Goal: Transaction & Acquisition: Purchase product/service

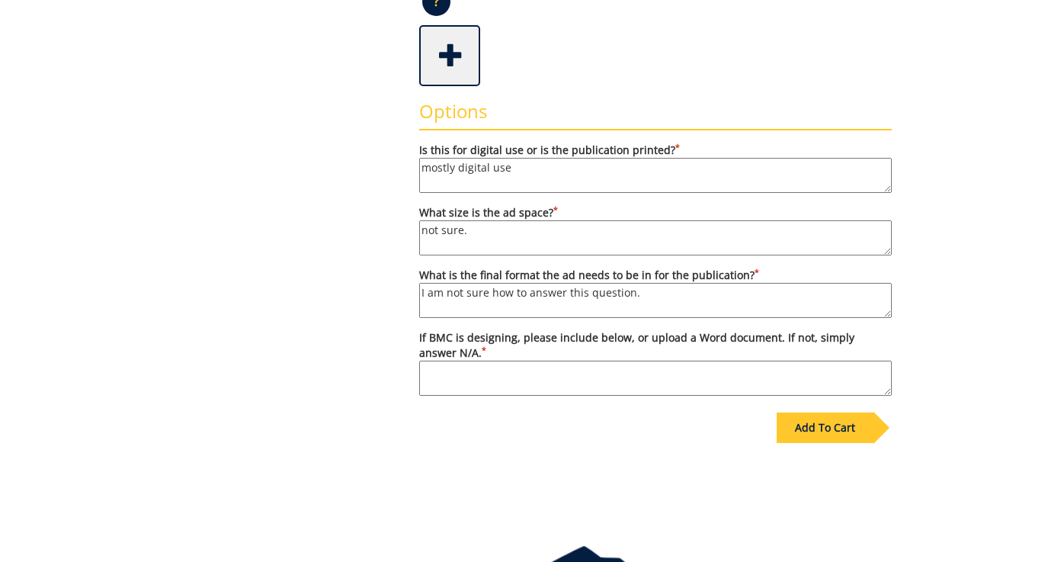
scroll to position [335, 0]
click at [571, 380] on textarea "If BMC is designing, please include below, or upload a Word document. If not, s…" at bounding box center [655, 378] width 473 height 35
paste textarea "Information Title: LaPella High School Vocal Competition 2025 Location: Powell …"
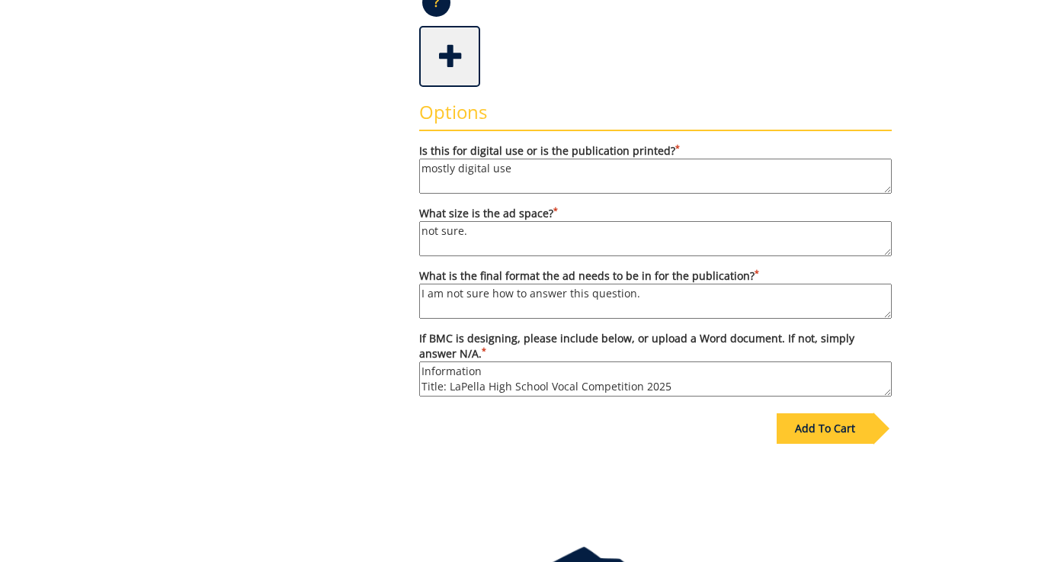
scroll to position [168, 0]
drag, startPoint x: 421, startPoint y: 366, endPoint x: 706, endPoint y: 393, distance: 286.4
click at [706, 393] on textarea "Information Title: LaPella High School Vocal Competition 2025 Location: Powell …" at bounding box center [655, 378] width 473 height 35
drag, startPoint x: 424, startPoint y: 380, endPoint x: 722, endPoint y: 387, distance: 298.1
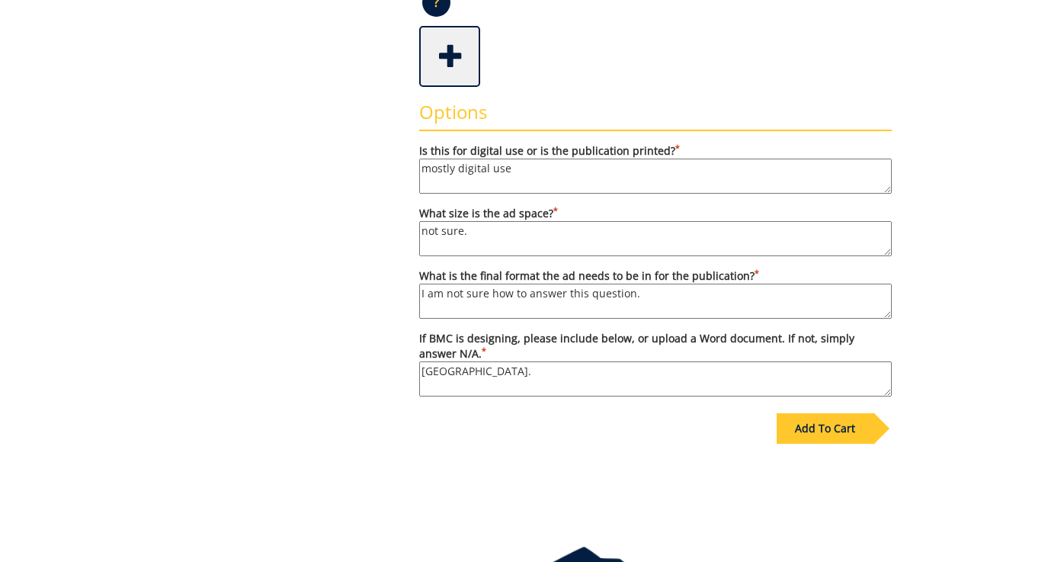
click at [722, 387] on textarea "Information Title: LaPella High School Vocal Competition 2025 Location: Powell …" at bounding box center [655, 378] width 473 height 35
type textarea "I"
click at [704, 379] on textarea "If BMC is designing, please include below, or upload a Word document. If not, s…" at bounding box center [655, 378] width 473 height 35
paste textarea "Information Title: LaPella High School Vocal Competition 2025 Location: Powell …"
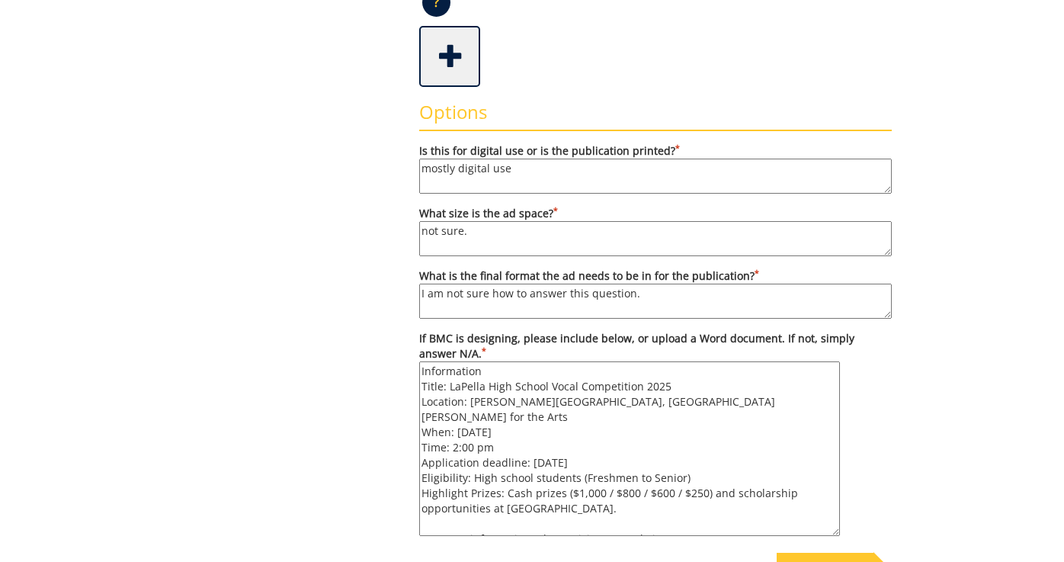
click at [819, 524] on textarea "Information Title: LaPella High School Vocal Competition 2025 Location: Powell …" at bounding box center [629, 448] width 421 height 175
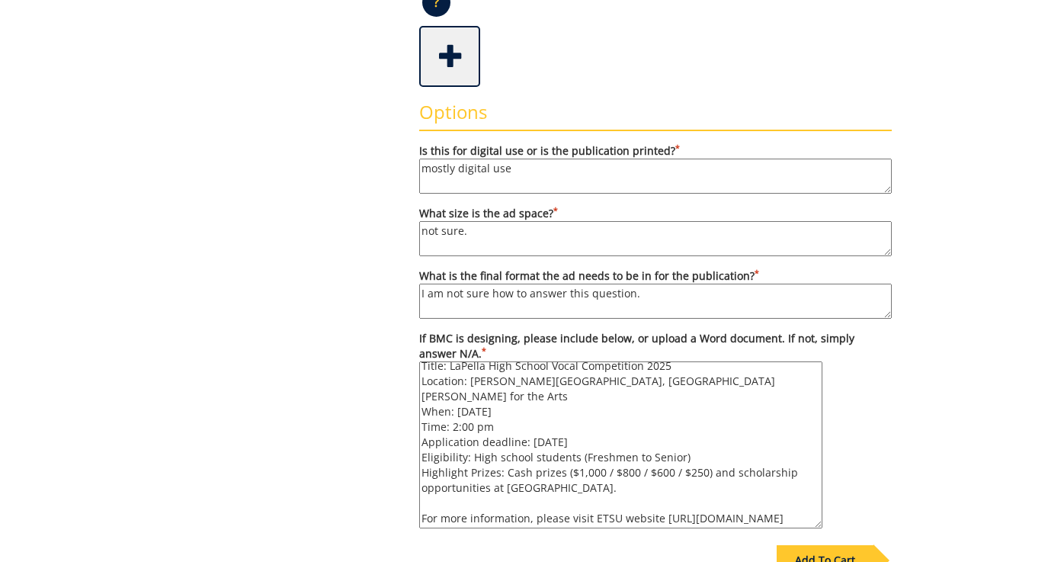
scroll to position [36, 0]
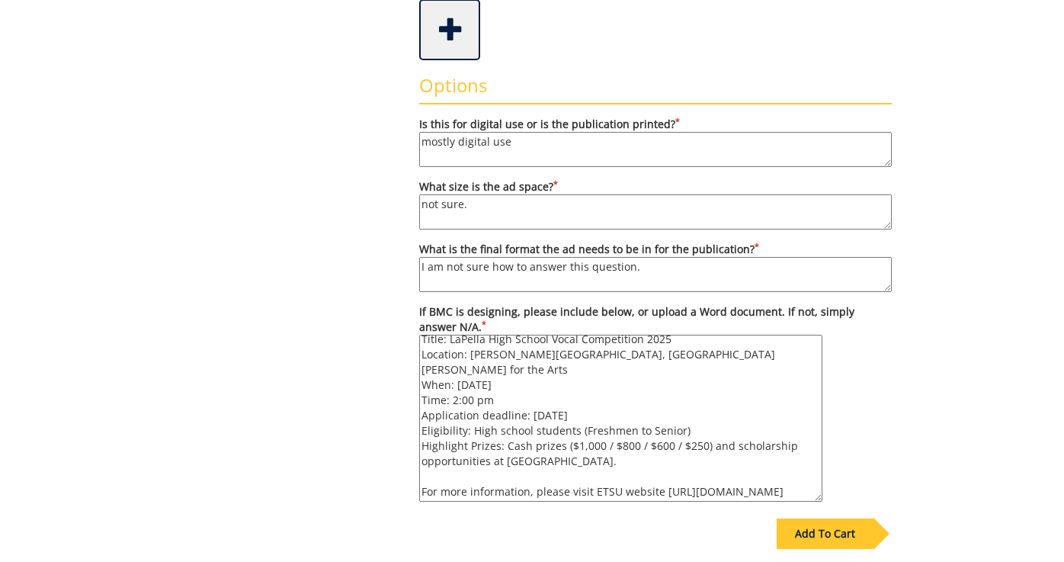
type textarea "Information Title: LaPella High School Vocal Competition 2025 Location: Powell …"
click at [809, 536] on div "Add To Cart" at bounding box center [825, 533] width 97 height 30
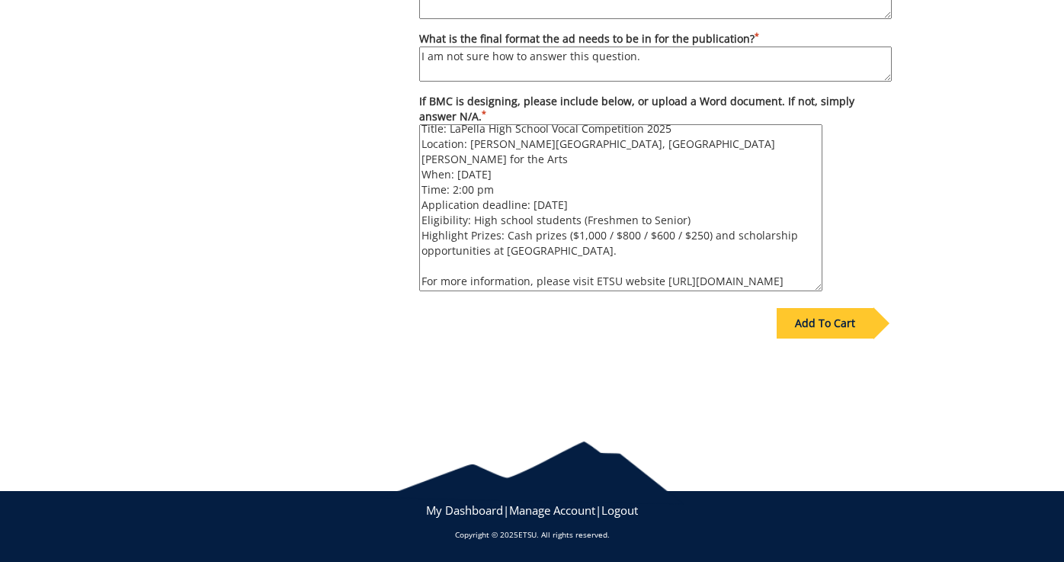
scroll to position [631, 0]
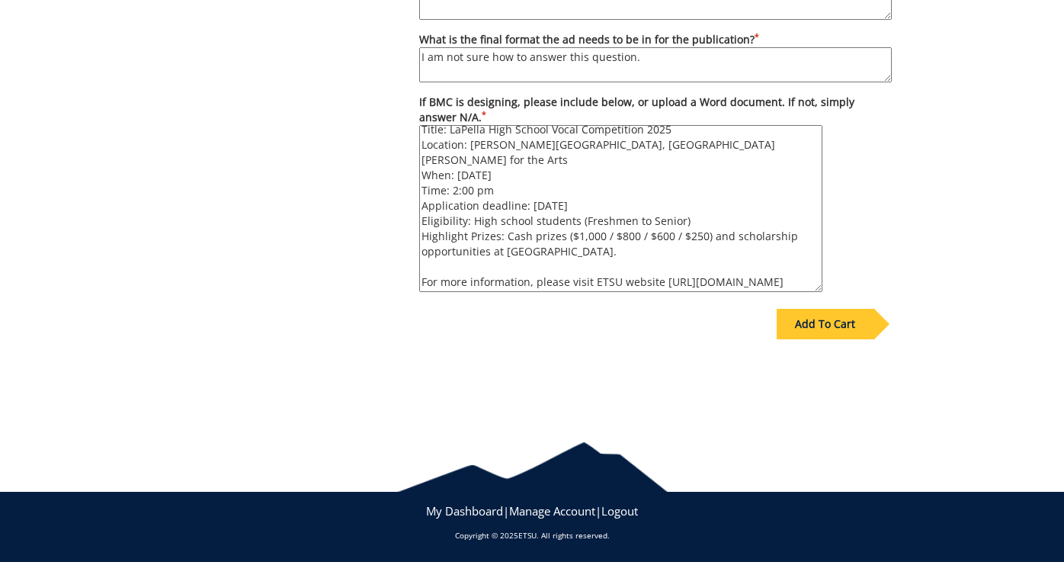
click at [815, 321] on div "Add To Cart" at bounding box center [825, 324] width 97 height 30
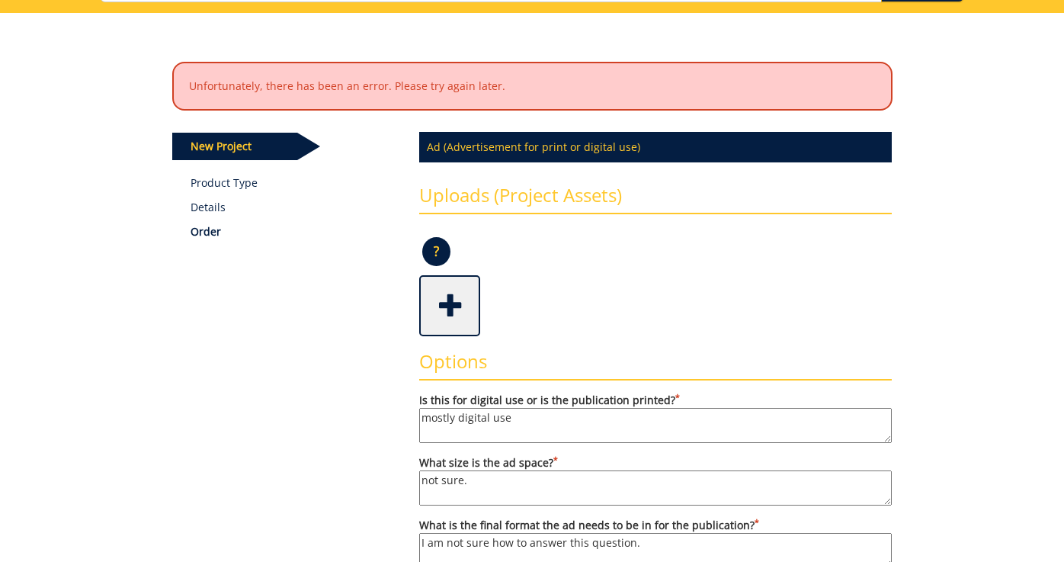
scroll to position [164, 0]
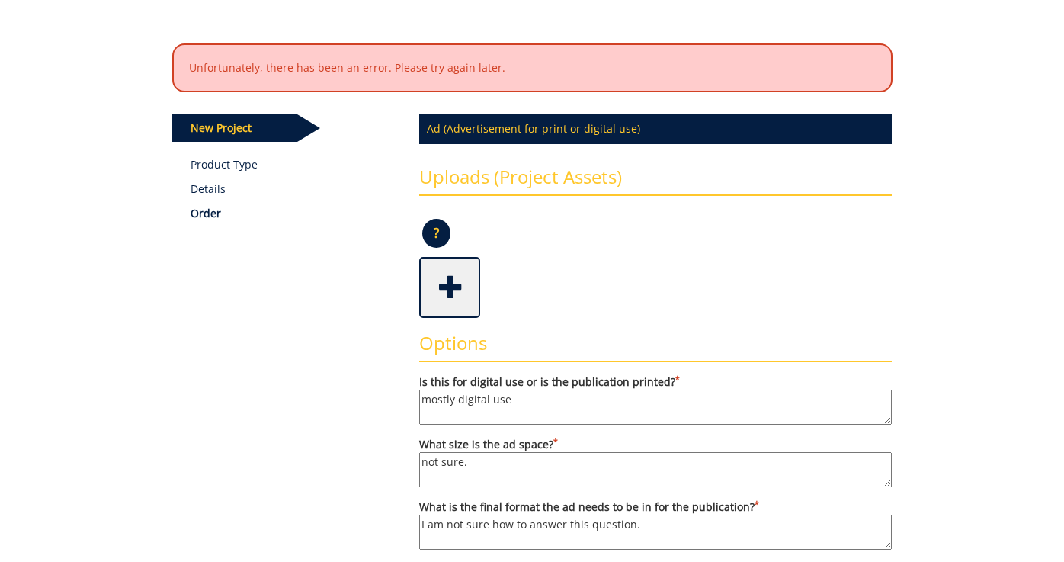
click at [240, 130] on p "New Project" at bounding box center [234, 127] width 125 height 27
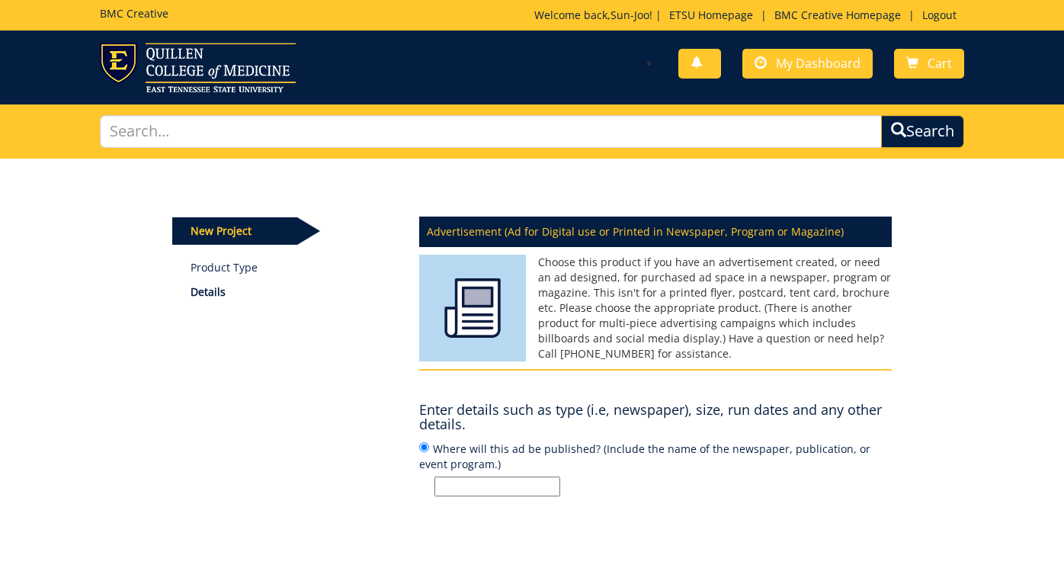
scroll to position [63, 0]
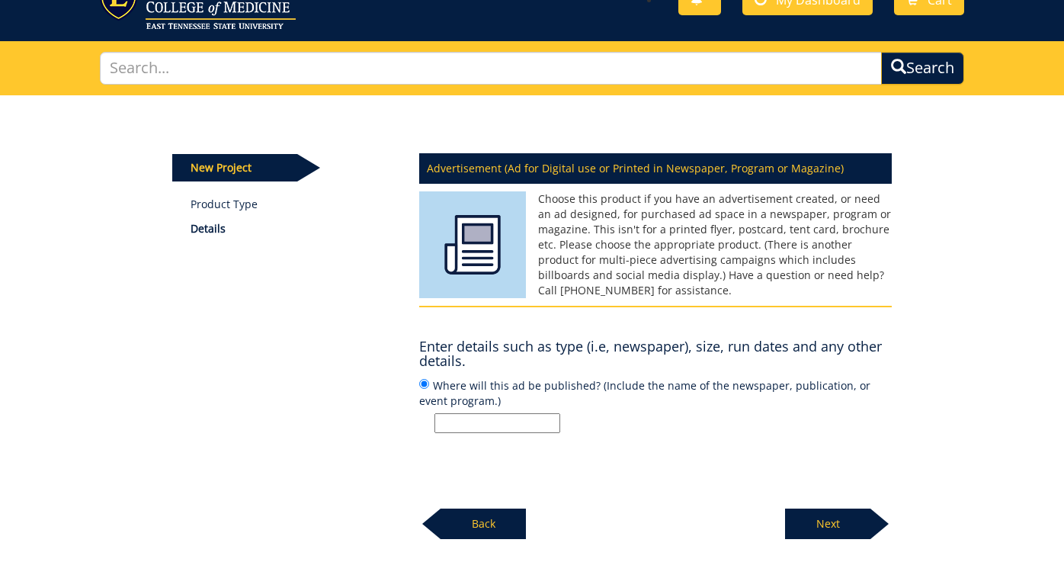
click at [816, 513] on p "Next" at bounding box center [827, 523] width 85 height 30
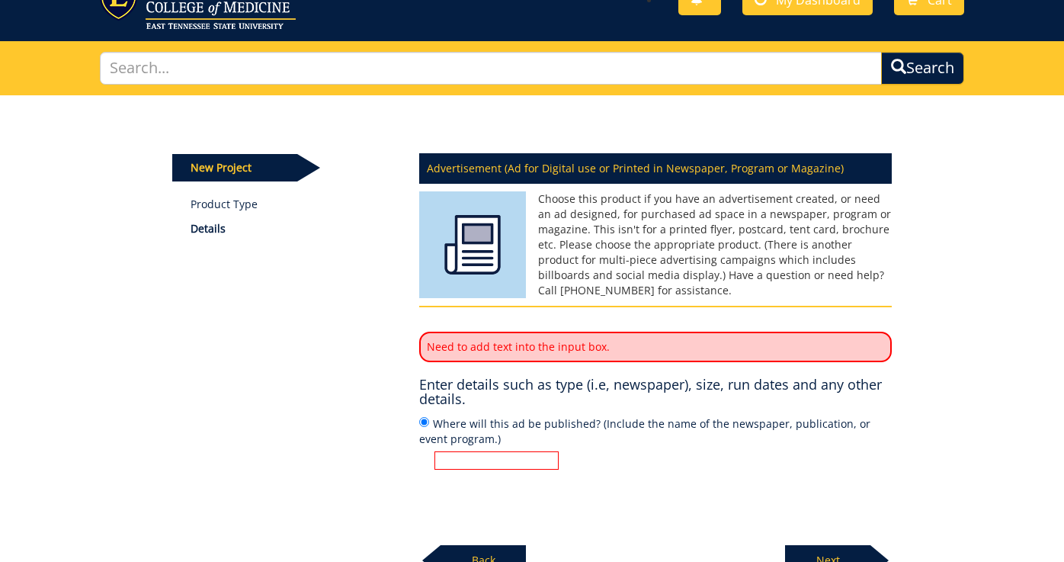
click at [538, 459] on input "Where will this ad be published? (Include the name of the newspaper, publicatio…" at bounding box center [496, 460] width 124 height 18
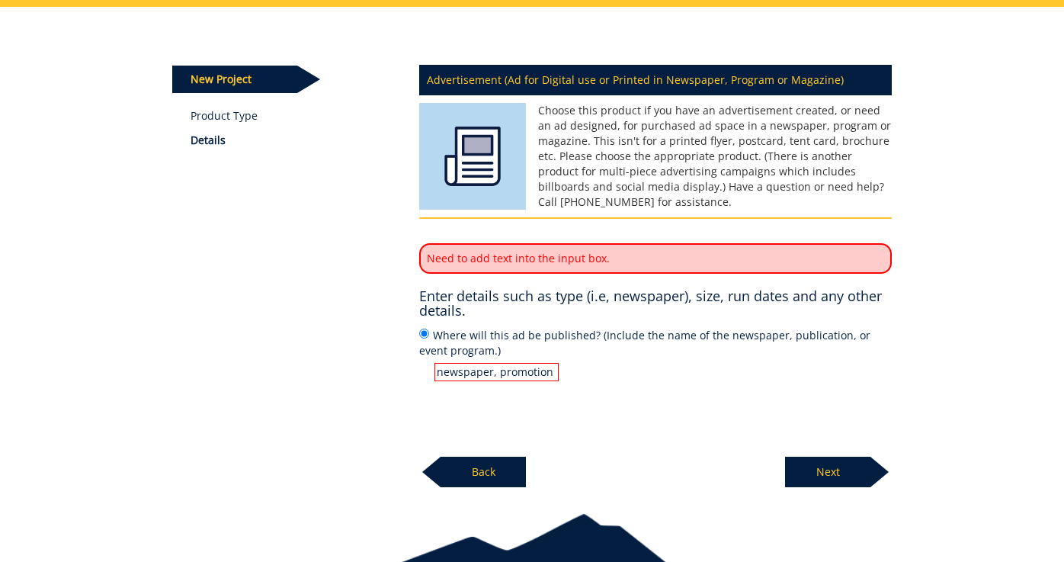
scroll to position [157, 0]
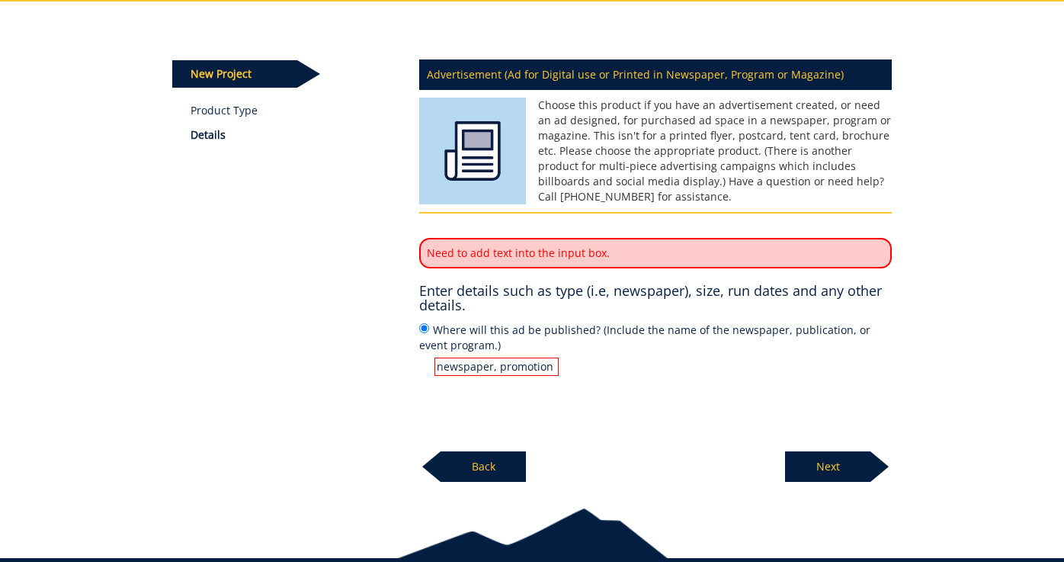
type input "newspaper, promotion emails and etc"
click at [813, 463] on p "Next" at bounding box center [827, 466] width 85 height 30
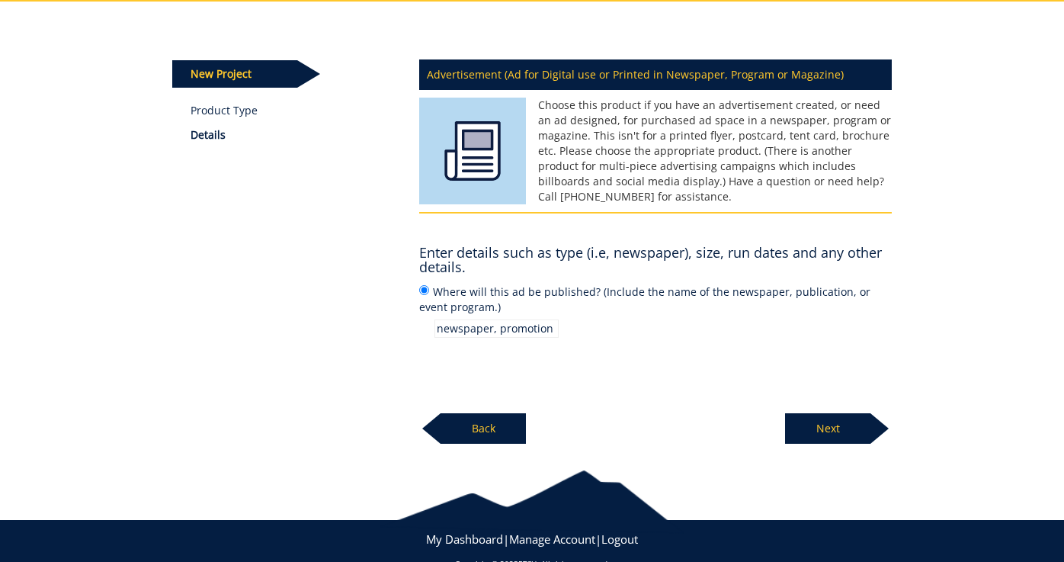
click at [822, 428] on p "Next" at bounding box center [827, 428] width 85 height 30
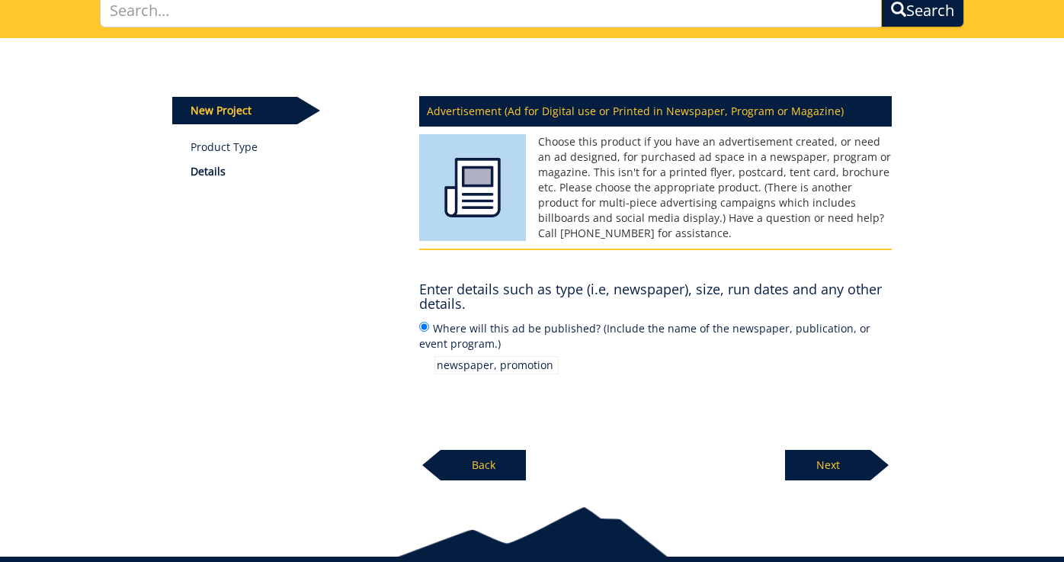
scroll to position [151, 0]
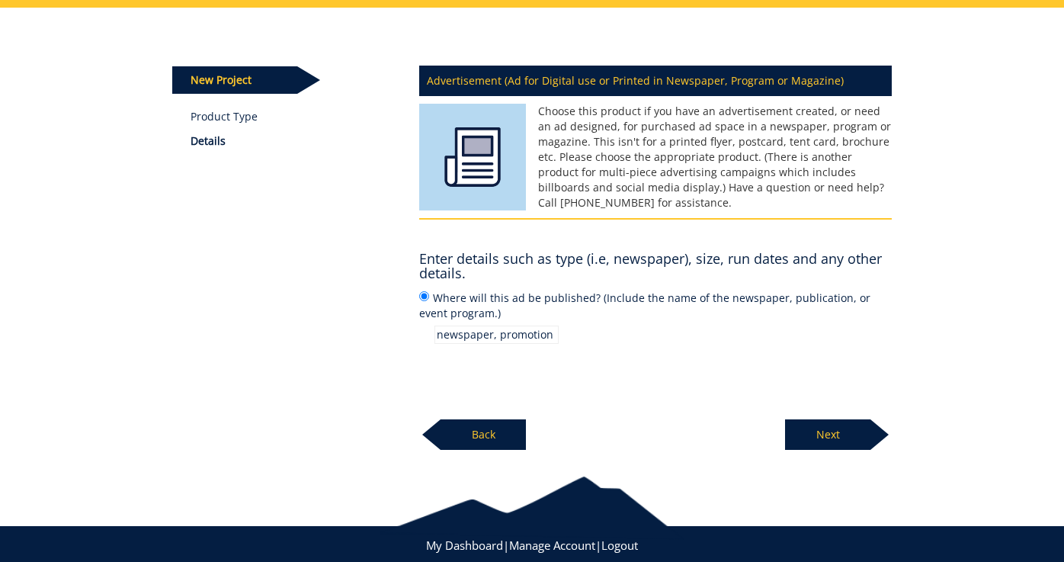
click at [818, 425] on p "Next" at bounding box center [827, 434] width 85 height 30
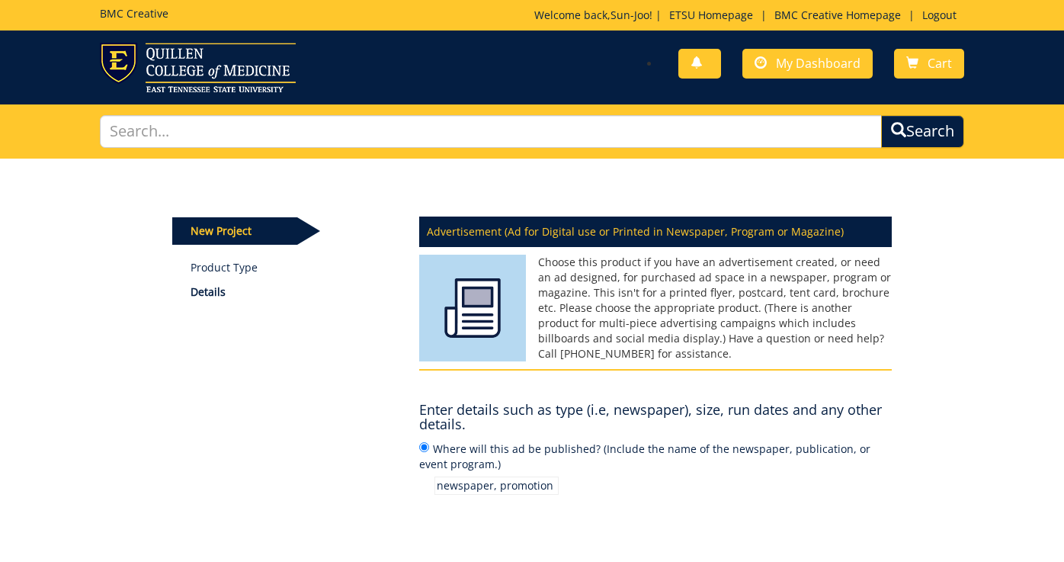
scroll to position [0, 0]
click at [220, 71] on img at bounding box center [198, 68] width 196 height 50
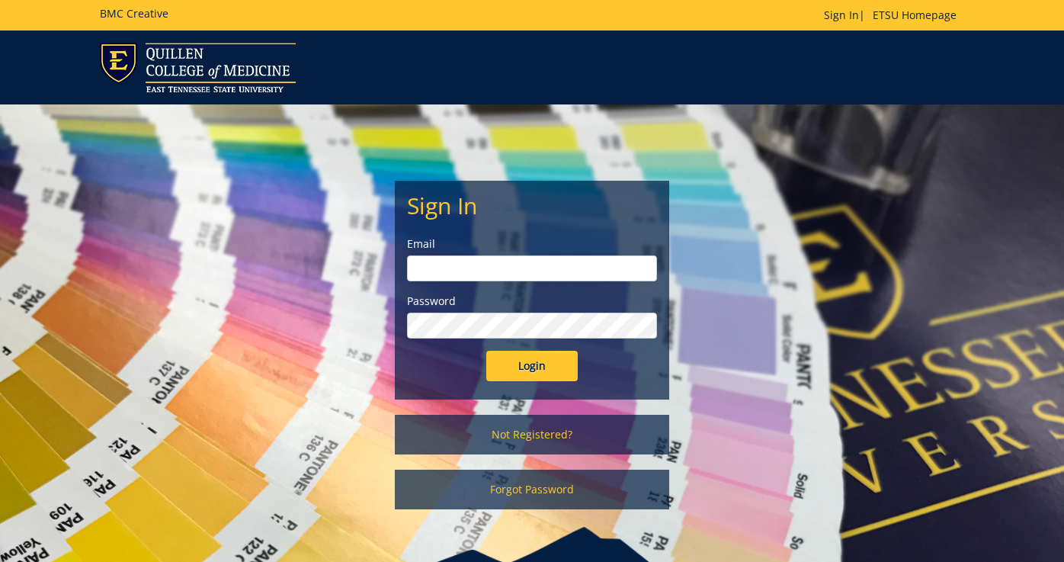
type input "oh@etsu.edu"
click at [532, 366] on input "Login" at bounding box center [531, 366] width 91 height 30
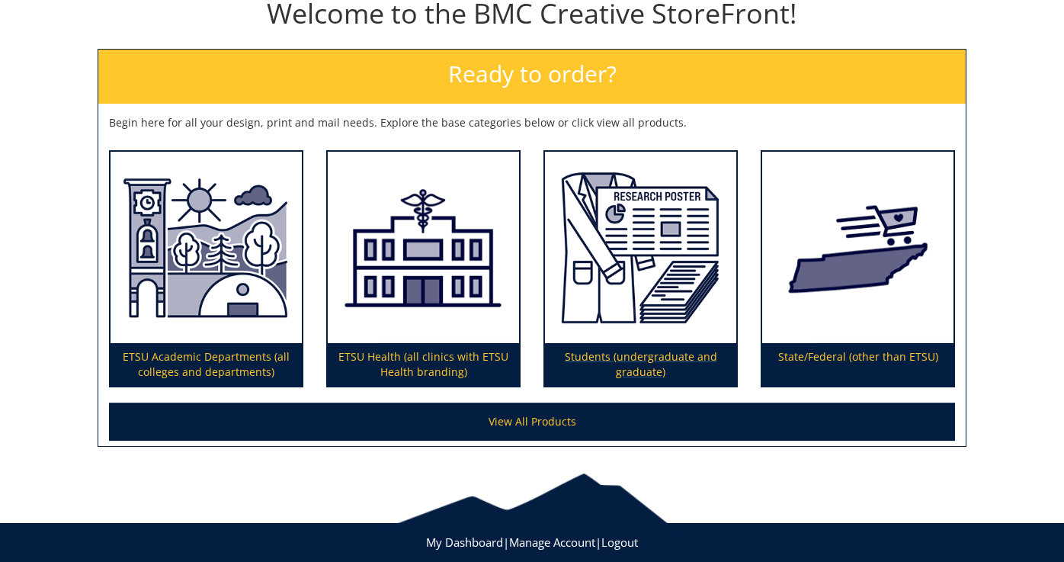
scroll to position [188, 0]
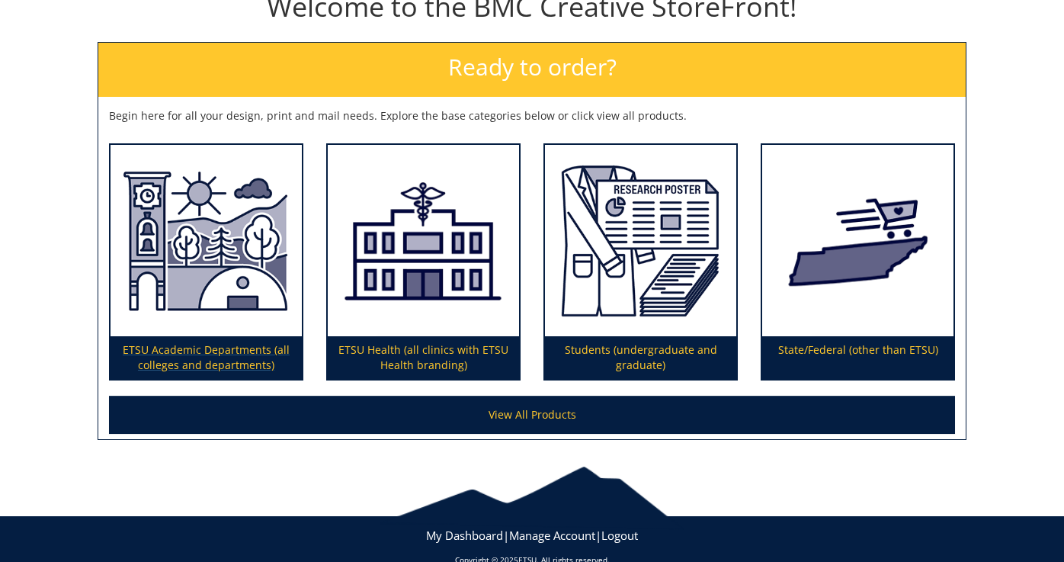
click at [261, 359] on p "ETSU Academic Departments (all colleges and departments)" at bounding box center [206, 357] width 191 height 43
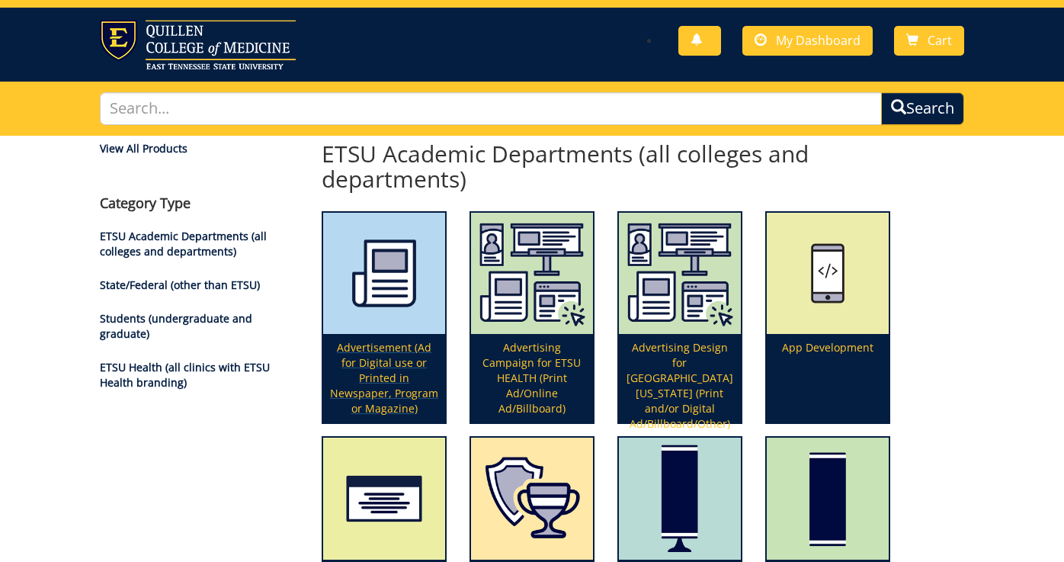
scroll to position [24, 0]
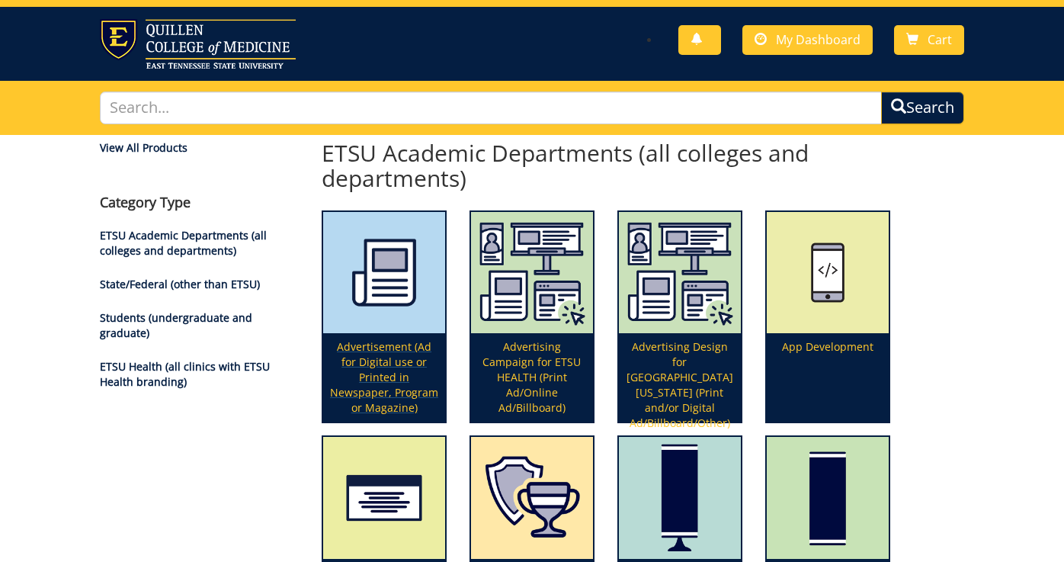
click at [390, 365] on p "Advertisement (Ad for Digital use or Printed in Newspaper, Program or Magazine)" at bounding box center [384, 377] width 122 height 88
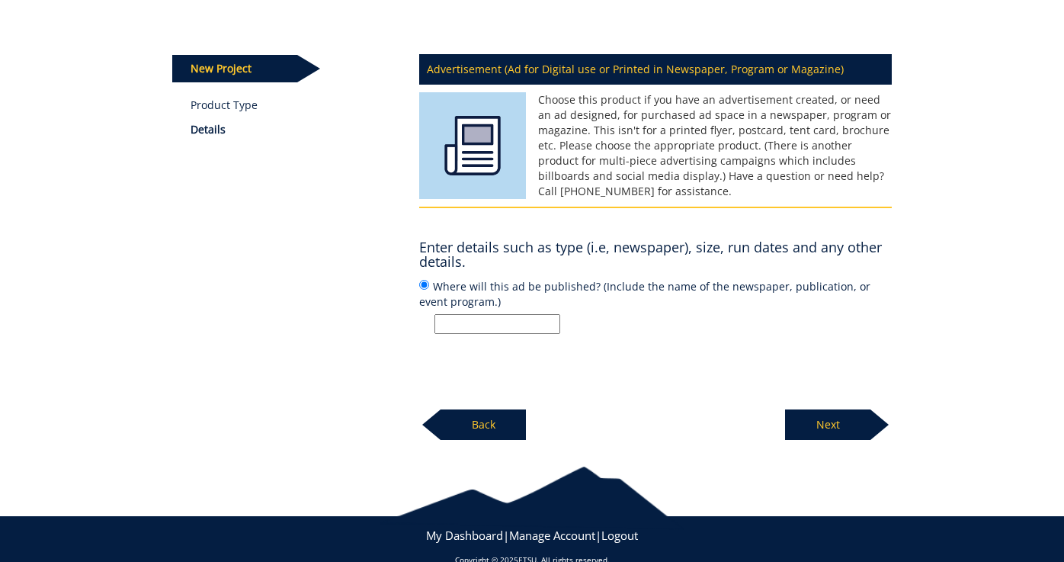
scroll to position [164, 0]
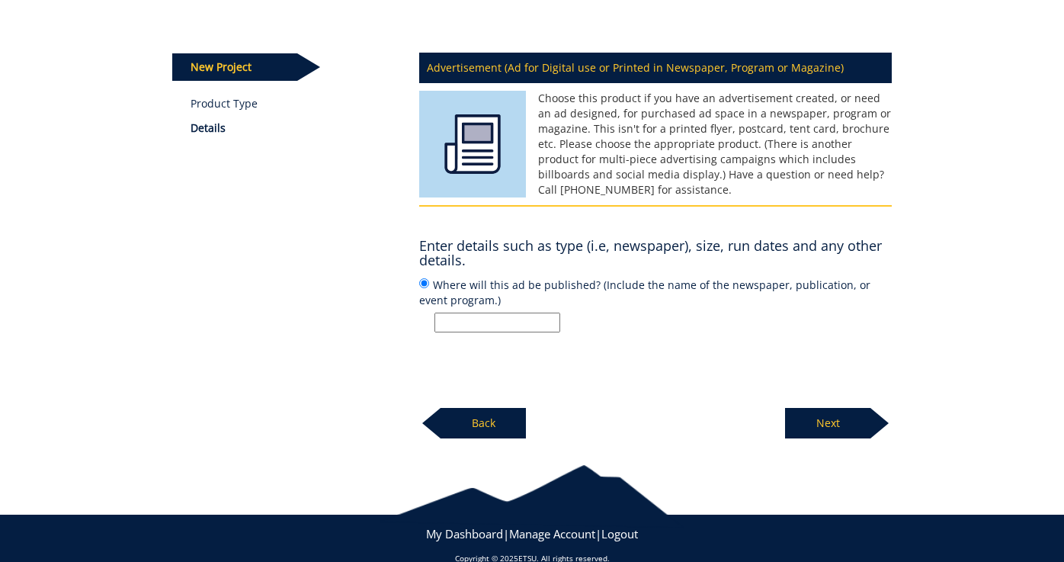
click at [544, 321] on input "Where will this ad be published? (Include the name of the newspaper, publicatio…" at bounding box center [497, 323] width 126 height 20
type input "Promotion emails, newspaper and etc"
click at [832, 419] on p "Next" at bounding box center [827, 423] width 85 height 30
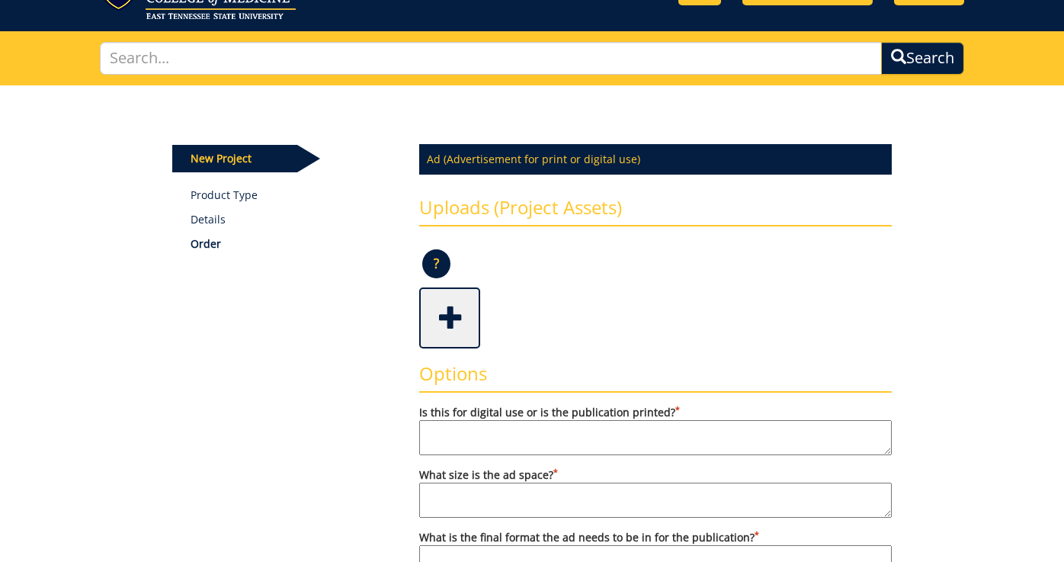
scroll to position [82, 0]
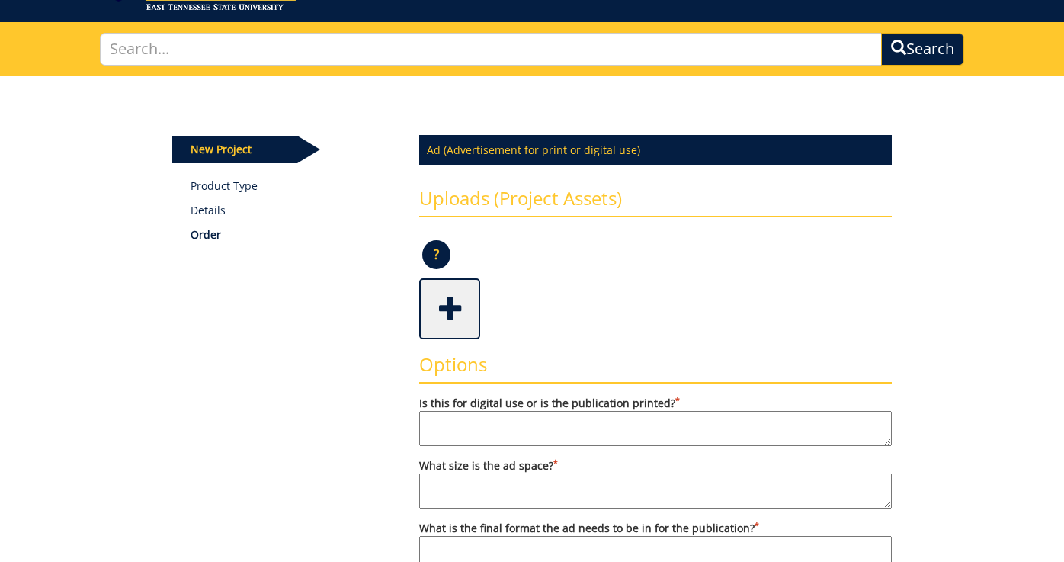
click at [600, 416] on textarea "Is this for digital use or is the publication printed? *" at bounding box center [655, 428] width 473 height 35
type textarea "p"
click at [429, 419] on textarea "Would like to print out as a poster" at bounding box center [655, 428] width 473 height 35
click at [619, 423] on textarea "I would like to print out as a poster" at bounding box center [655, 428] width 473 height 35
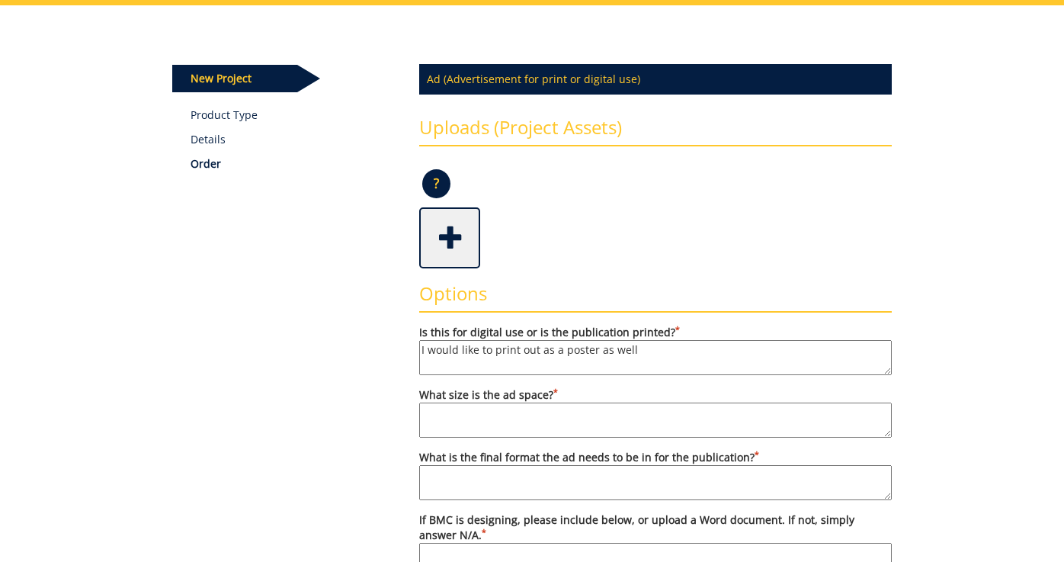
scroll to position [156, 0]
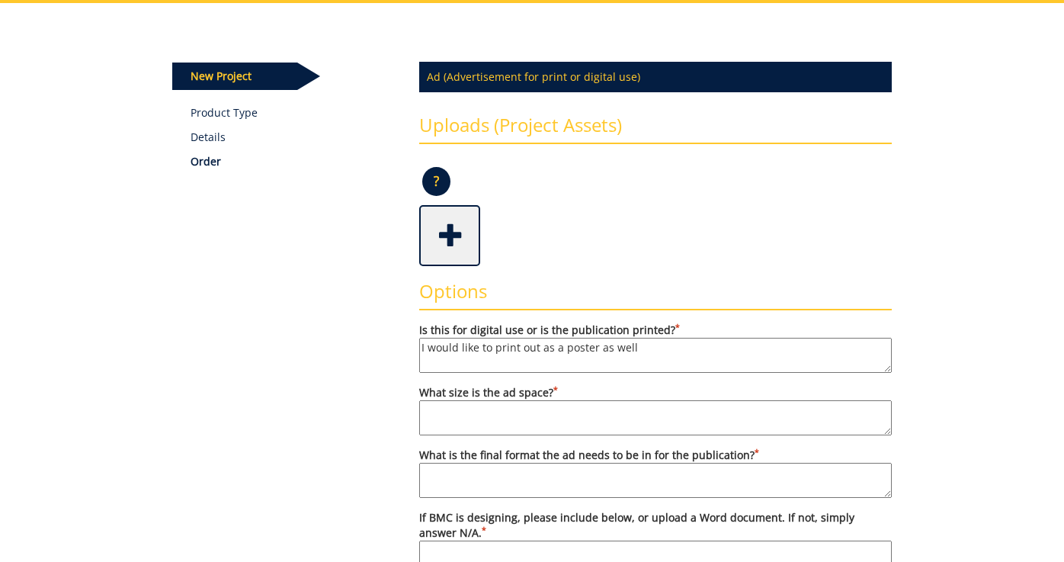
type textarea "I would like to print out as a poster as well"
click at [653, 427] on textarea "What size is the ad space? *" at bounding box center [655, 417] width 473 height 35
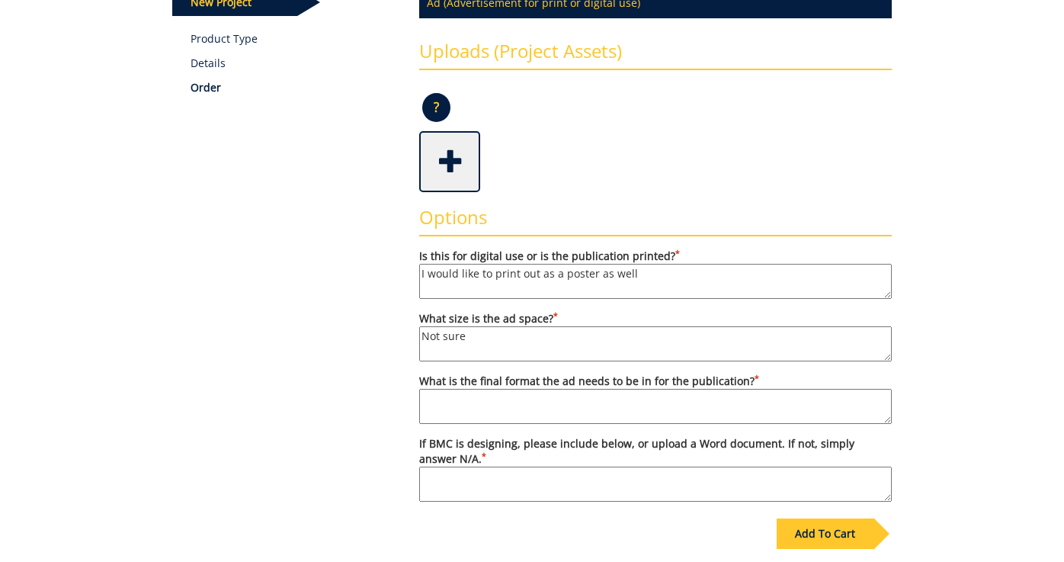
scroll to position [235, 0]
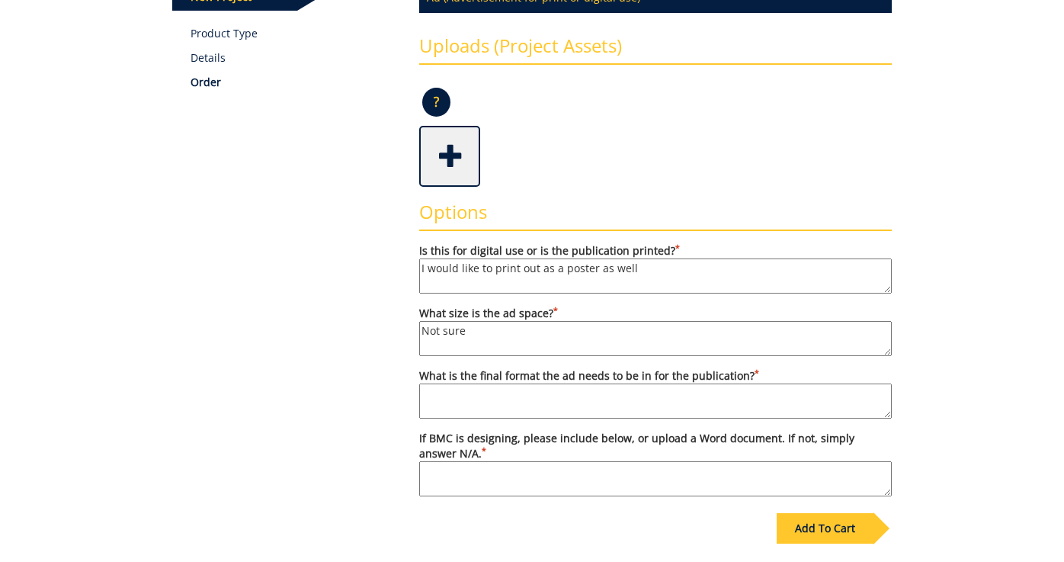
type textarea "Not sure"
click at [683, 407] on textarea "What is the final format the ad needs to be in for the publication? *" at bounding box center [655, 400] width 473 height 35
type textarea "S"
type textarea "Not sure"
click at [624, 484] on textarea "If BMC is designing, please include below, or upload a Word document. If not, s…" at bounding box center [655, 478] width 473 height 35
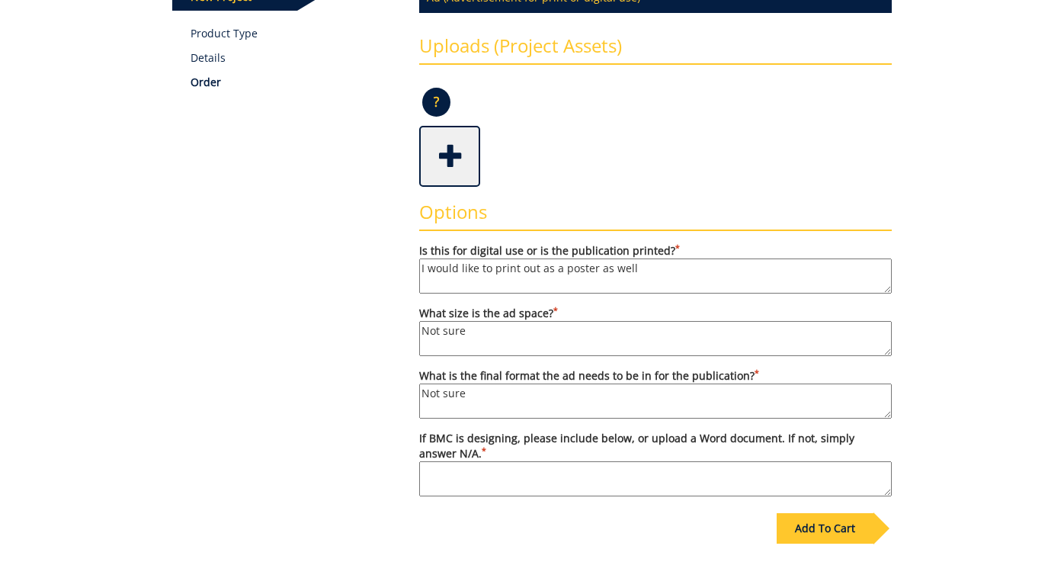
click at [502, 477] on textarea "If BMC is designing, please include below, or upload a Word document. If not, s…" at bounding box center [655, 478] width 473 height 35
paste textarea "Information Title: LaPella High School Vocal Competition 2025 Location: Powell …"
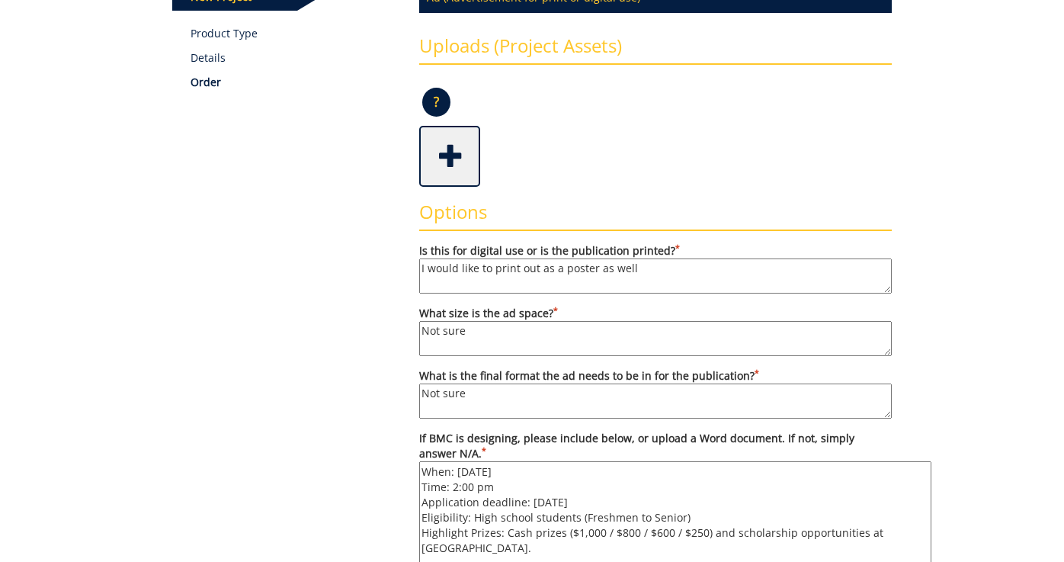
scroll to position [50, 0]
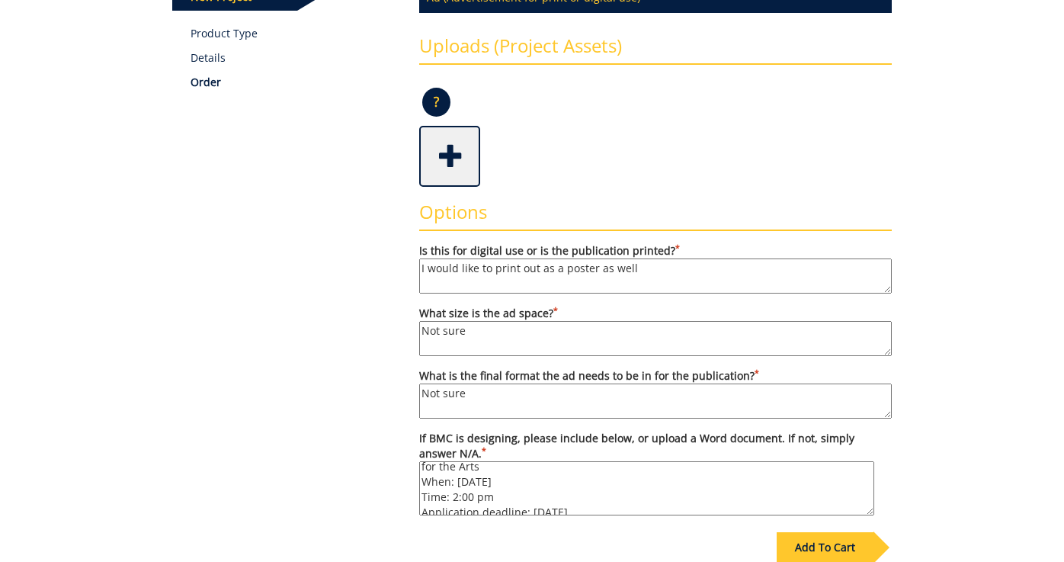
click at [869, 513] on textarea "Information Title: LaPella High School Vocal Competition 2025 Location: Powell …" at bounding box center [646, 488] width 455 height 54
type textarea "Information Title: LaPella High School Vocal Competition 2025 Location: Powell …"
click at [794, 546] on div "Add To Cart" at bounding box center [825, 547] width 97 height 30
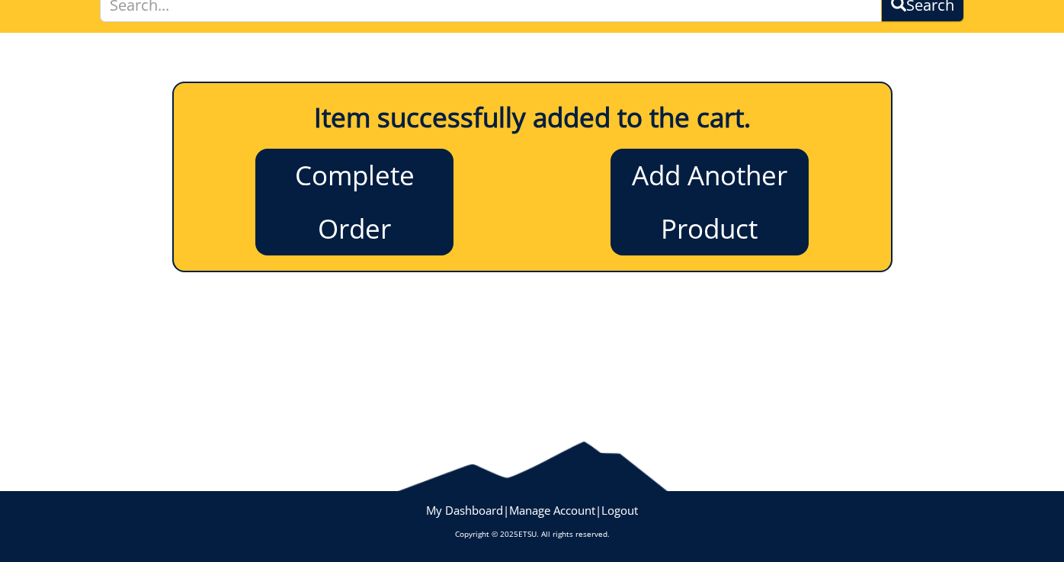
click at [361, 184] on link "Complete Order" at bounding box center [354, 202] width 198 height 107
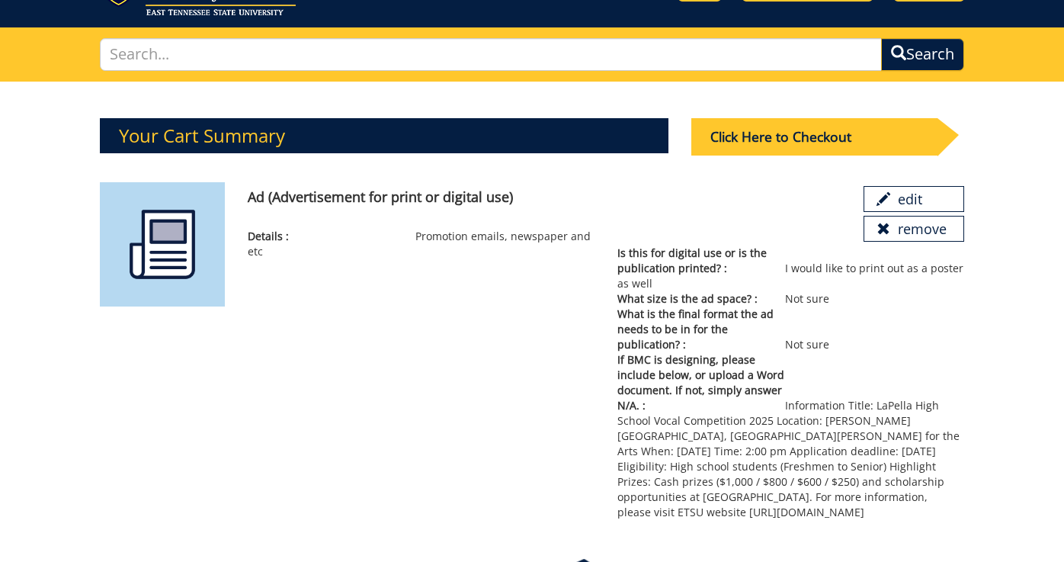
scroll to position [77, 0]
click at [800, 136] on div "Click Here to Checkout" at bounding box center [814, 136] width 246 height 37
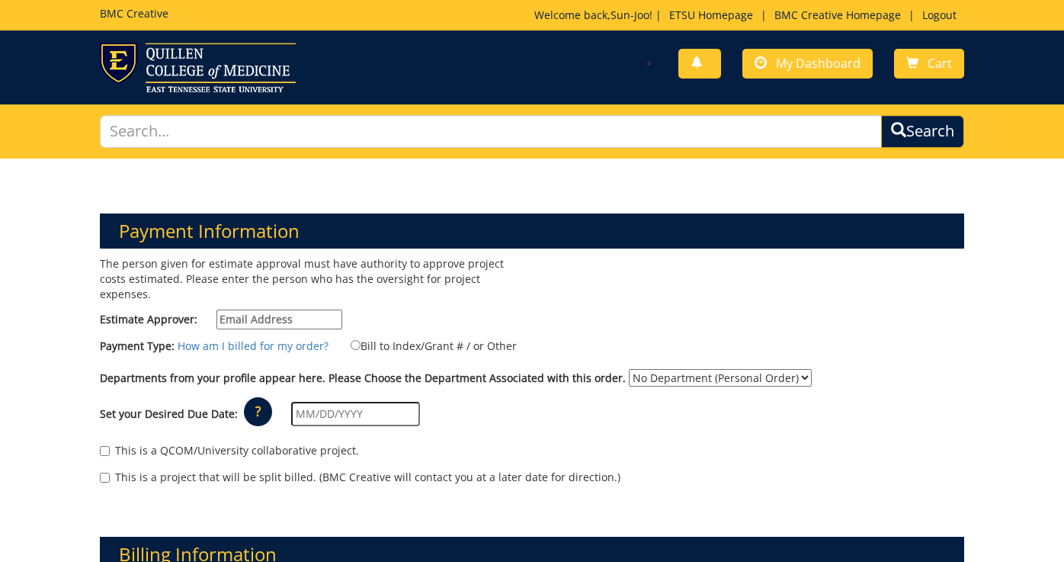
click at [299, 329] on div "The person given for estimate approval must have authority to approve project c…" at bounding box center [310, 296] width 444 height 81
click at [397, 313] on div "The person given for estimate approval must have authority to approve project c…" at bounding box center [310, 296] width 444 height 81
click at [265, 322] on input "[PERSON_NAME][EMAIL_ADDRESS][DOMAIN_NAME]" at bounding box center [279, 319] width 126 height 20
type input "[EMAIL_ADDRESS][DOMAIN_NAME]"
click at [333, 404] on input "text" at bounding box center [355, 414] width 129 height 24
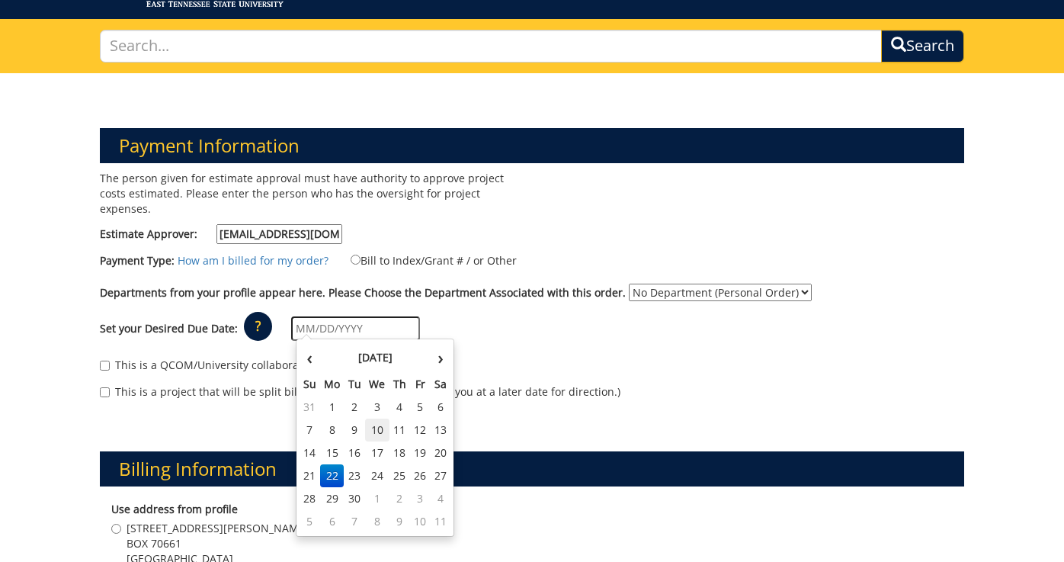
scroll to position [86, 0]
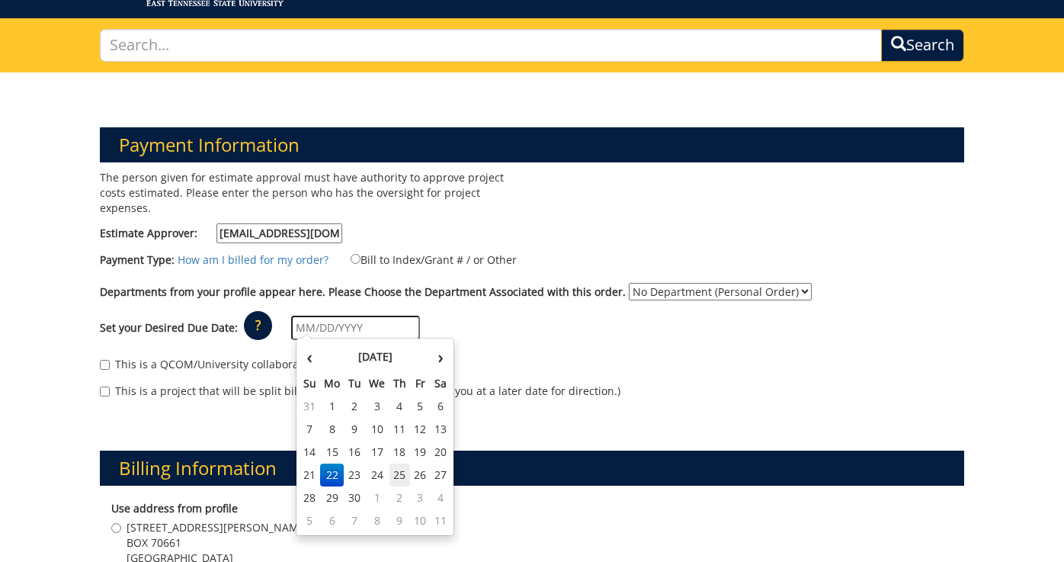
click at [402, 471] on td "25" at bounding box center [400, 474] width 21 height 23
type input "[DATE]"
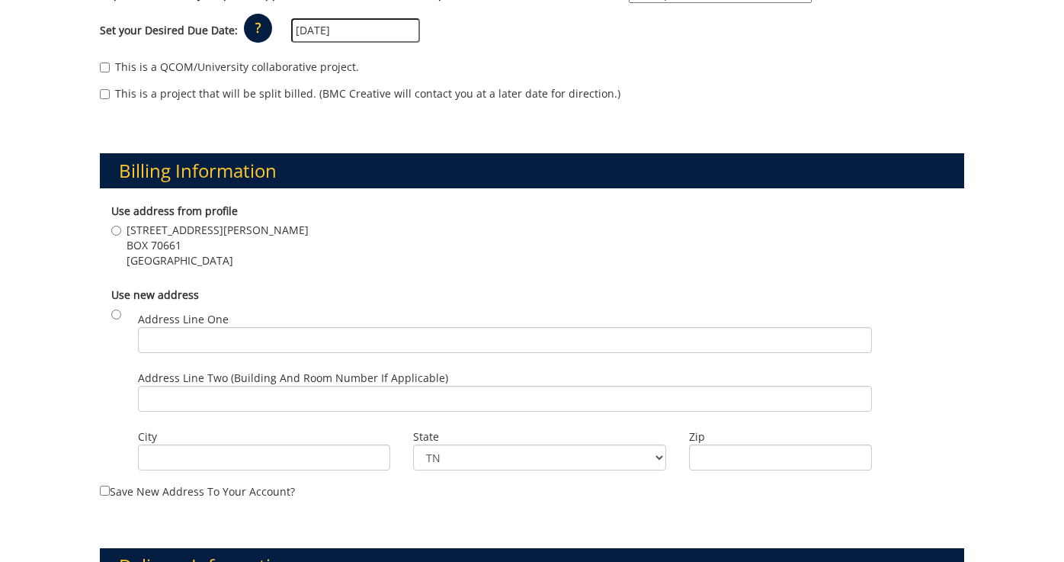
scroll to position [386, 0]
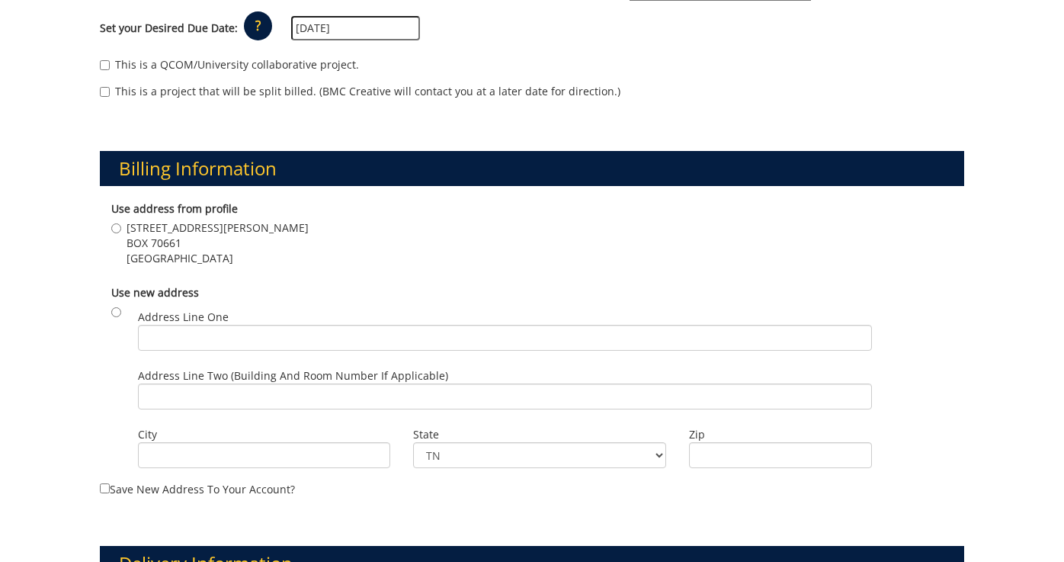
click at [115, 223] on input "[STREET_ADDRESS][PERSON_NAME]" at bounding box center [116, 228] width 10 height 10
radio input "true"
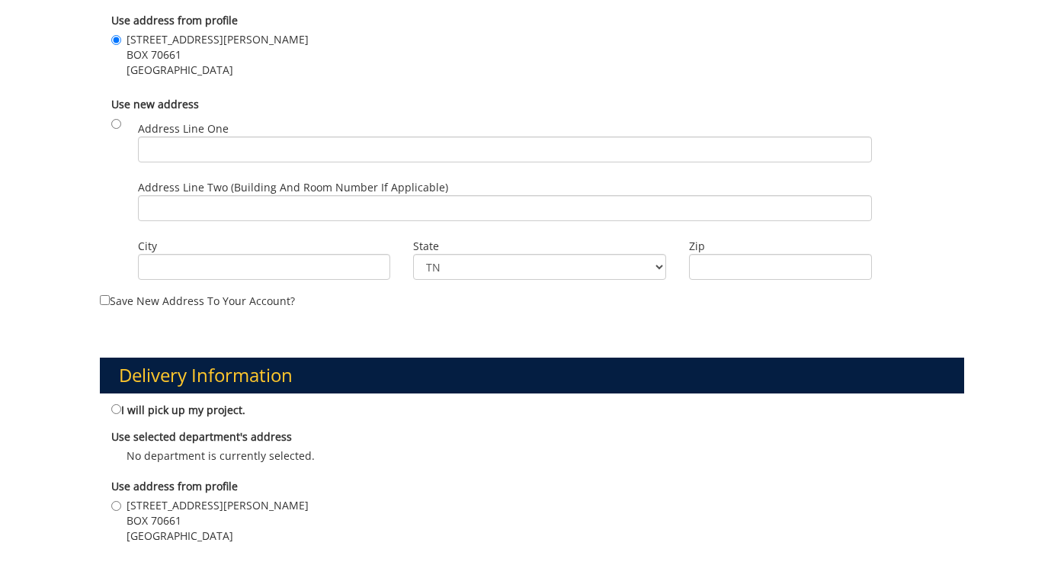
scroll to position [575, 0]
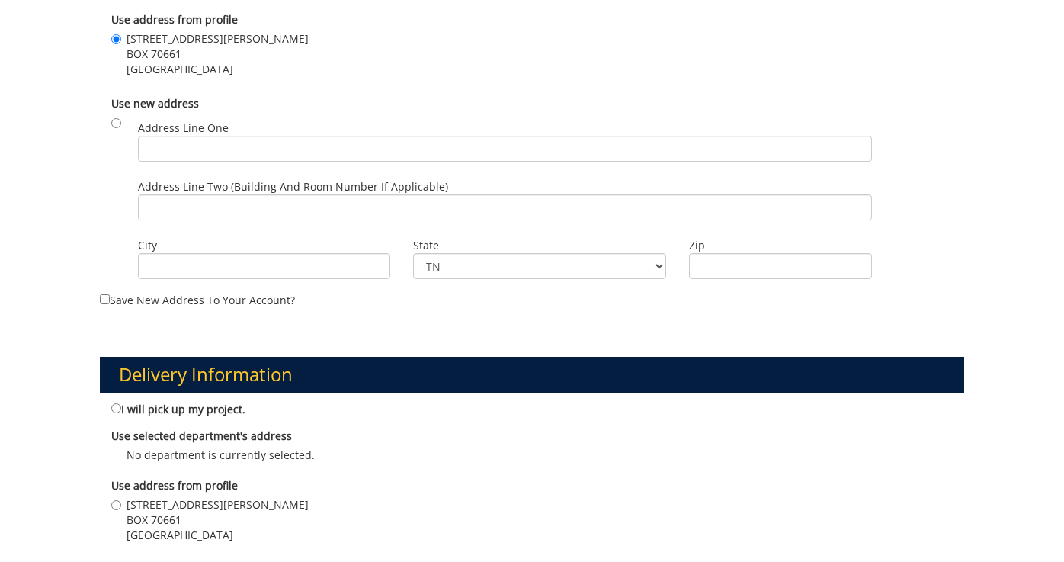
click at [104, 294] on input "Save new address to your account?" at bounding box center [105, 299] width 10 height 10
checkbox input "true"
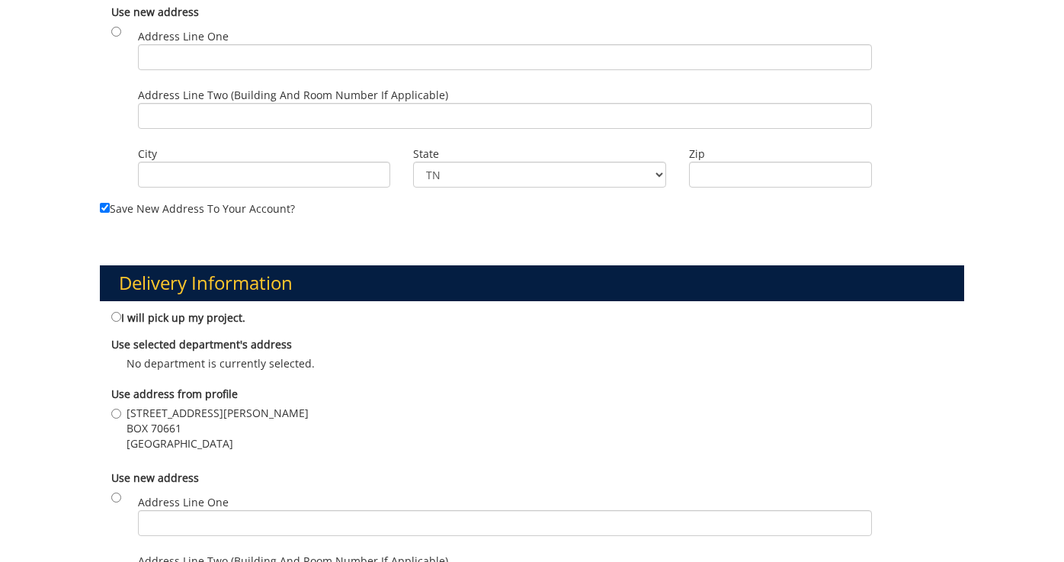
scroll to position [673, 0]
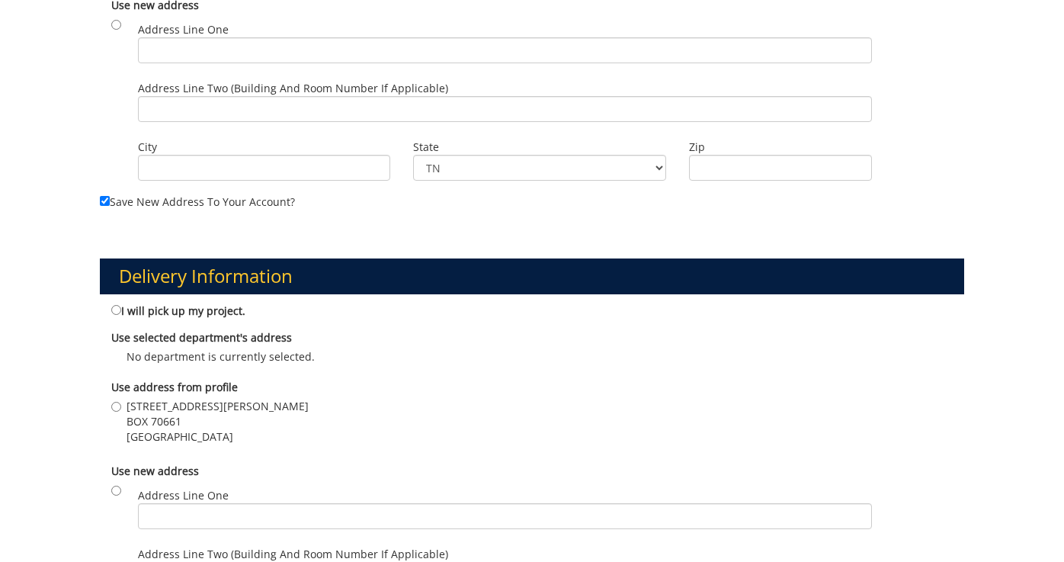
click at [118, 305] on input "I will pick up my project." at bounding box center [116, 310] width 10 height 10
radio input "true"
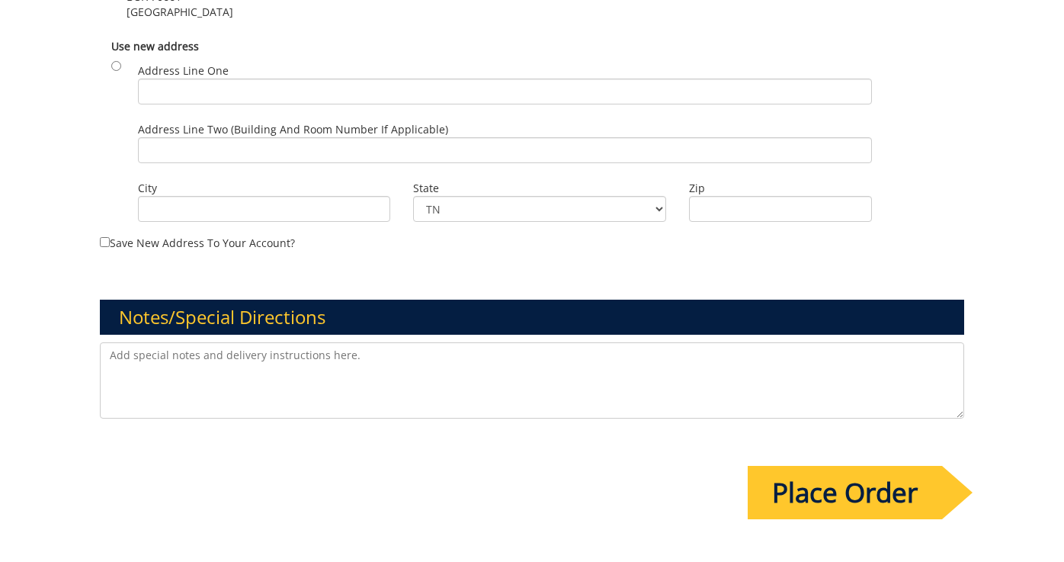
scroll to position [1102, 0]
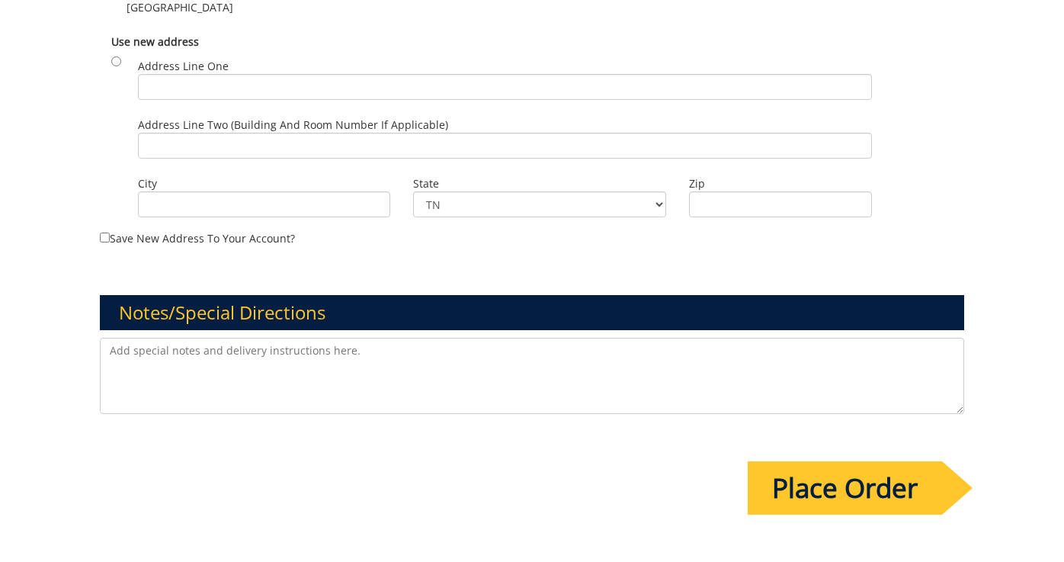
click at [515, 361] on textarea at bounding box center [532, 376] width 864 height 76
drag, startPoint x: 111, startPoint y: 345, endPoint x: 347, endPoint y: 358, distance: 236.6
click at [347, 358] on textarea "Can you also make a logo for the competition?" at bounding box center [532, 376] width 864 height 76
click at [155, 345] on textarea "Can you also make a logo for the competition?" at bounding box center [532, 376] width 864 height 76
click at [204, 346] on textarea "Can you also make a logo for the competition?" at bounding box center [532, 376] width 864 height 76
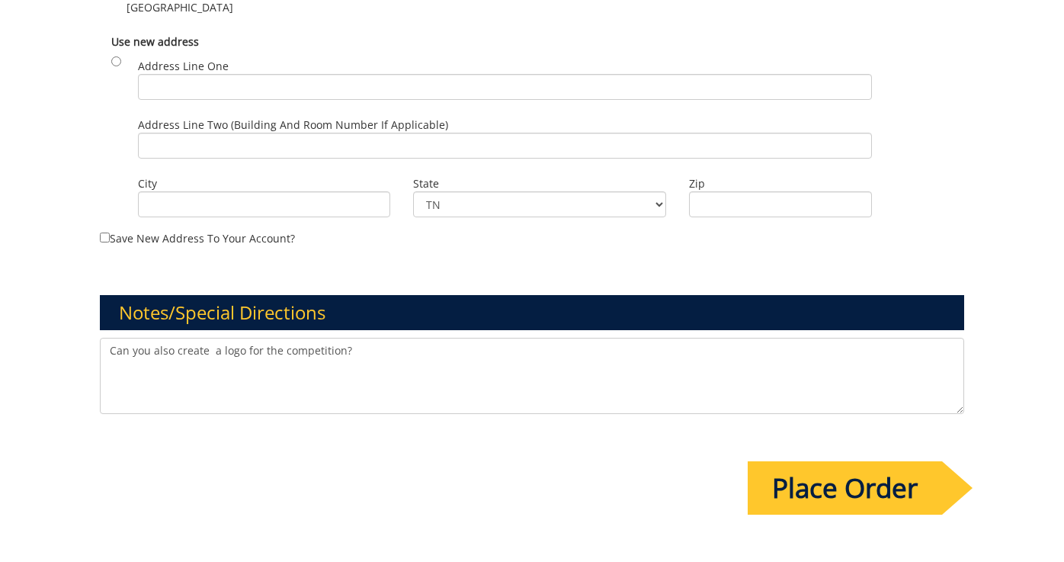
click at [221, 345] on textarea "Can you also create a logo for the competition?" at bounding box center [532, 376] width 864 height 76
click at [317, 370] on textarea "Can you also create a creative logo for the competition?" at bounding box center [532, 376] width 864 height 76
click at [251, 371] on textarea "Can you also create a creative logo for the competition?" at bounding box center [532, 376] width 864 height 76
click at [265, 345] on textarea "Can you also create a creative logo for the competition?" at bounding box center [532, 376] width 864 height 76
click at [505, 348] on textarea "Can you also create a unique and creative competition logo for the competition?" at bounding box center [532, 376] width 864 height 76
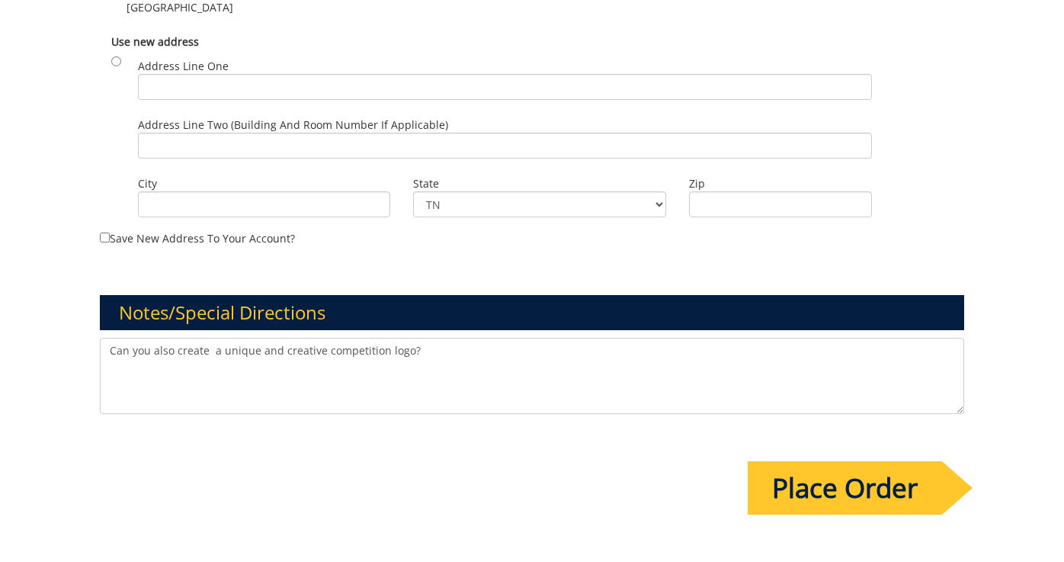
click at [531, 347] on textarea "Can you also create a unique and creative competition logo?" at bounding box center [532, 376] width 864 height 76
type textarea "Can you also create a unique and creative competition logo?"
click at [797, 483] on input "Place Order" at bounding box center [845, 487] width 194 height 53
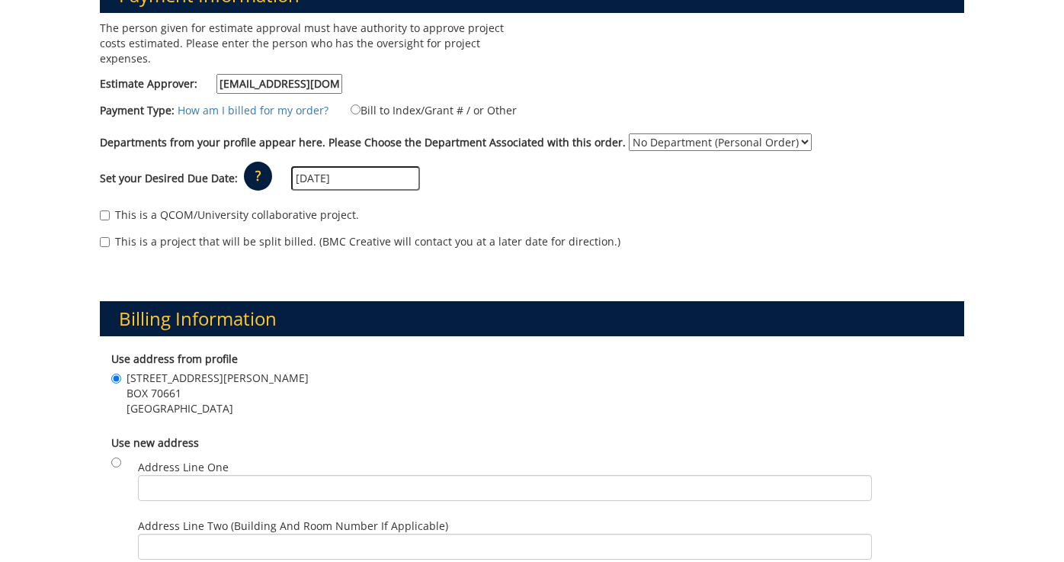
scroll to position [290, 0]
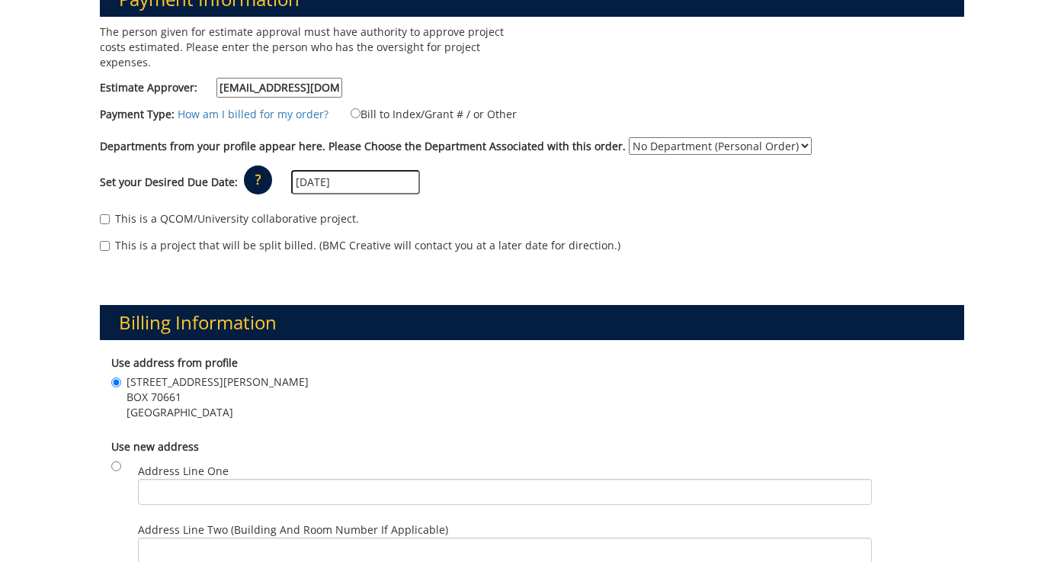
click at [355, 114] on input "Bill to Index/Grant # / or Other" at bounding box center [356, 113] width 10 height 10
radio input "true"
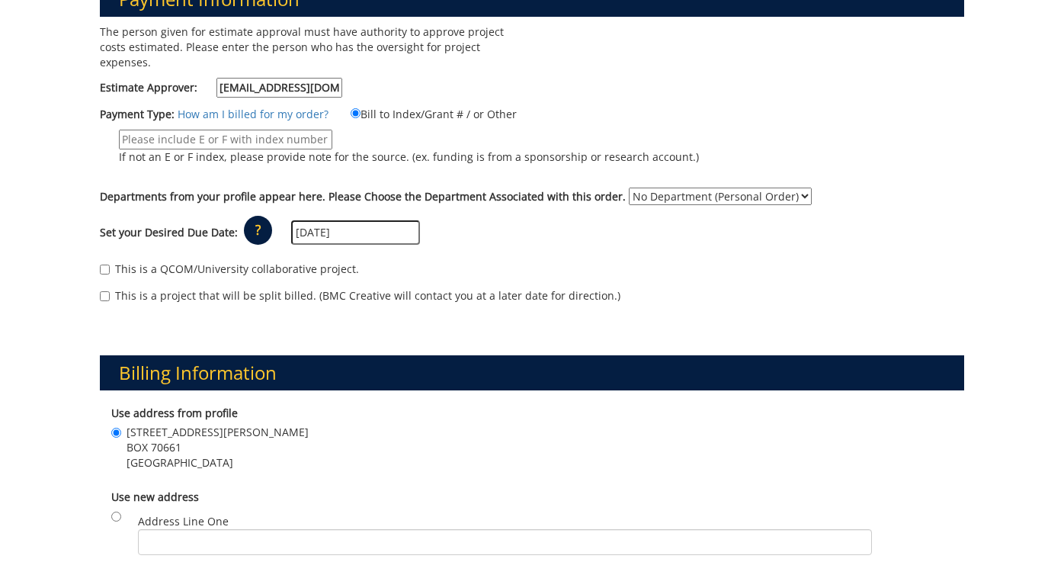
click at [309, 141] on input "If not an E or F index, please provide note for the source. (ex. funding is fro…" at bounding box center [225, 140] width 213 height 20
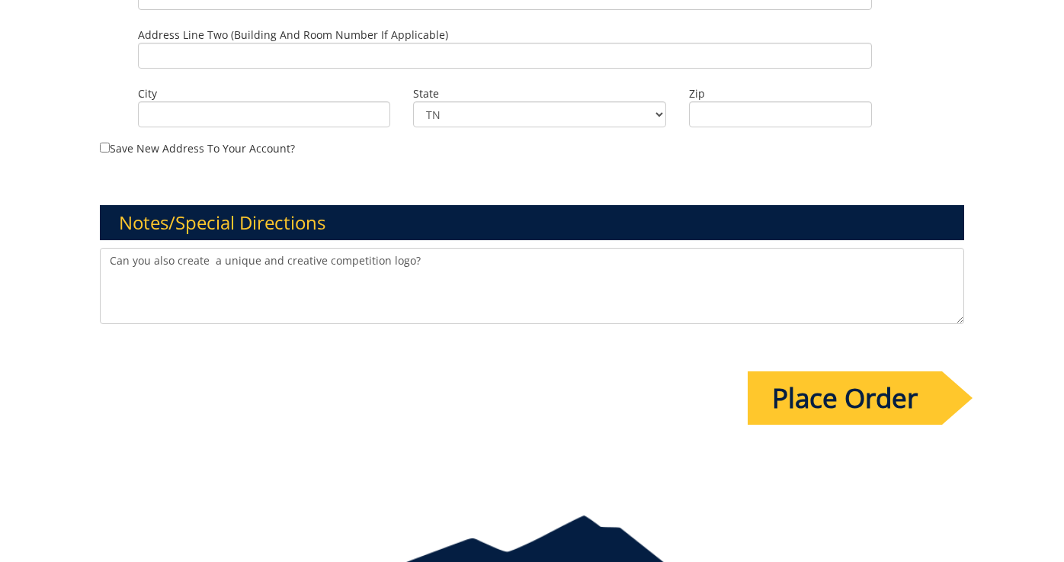
scroll to position [1303, 0]
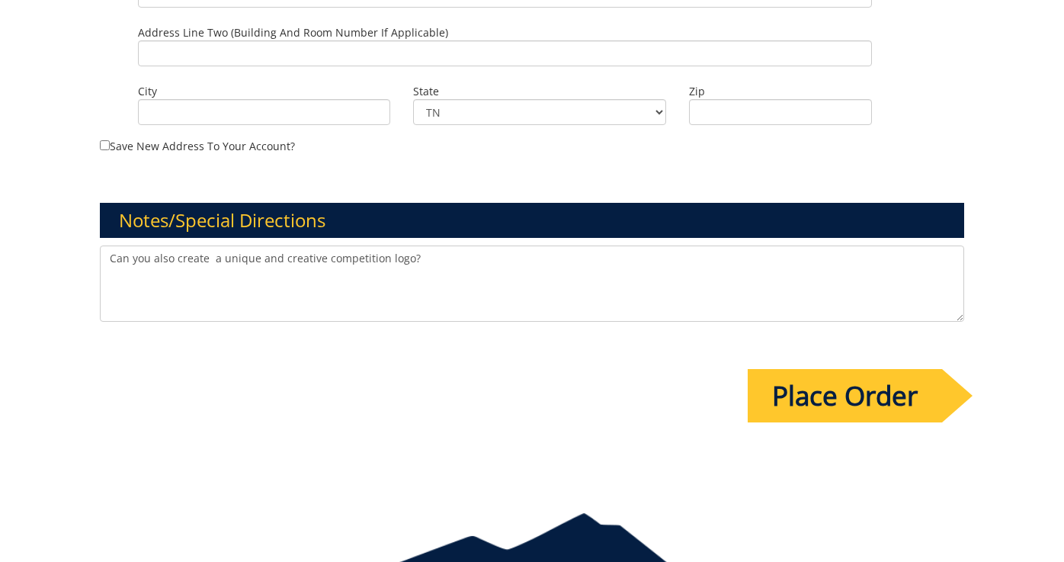
type input "F221106"
click at [800, 375] on input "Place Order" at bounding box center [845, 395] width 194 height 53
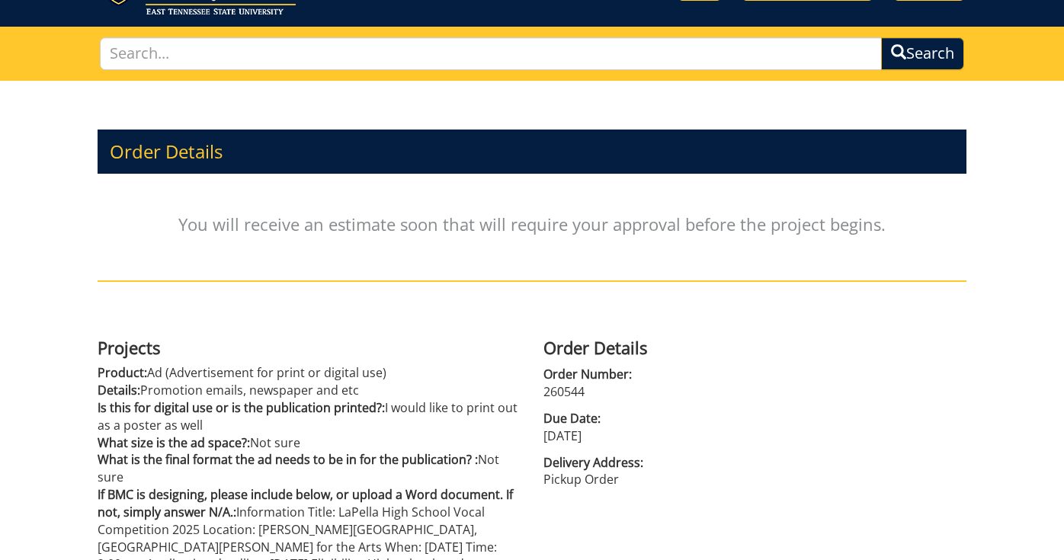
scroll to position [37, 0]
